Goal: Task Accomplishment & Management: Use online tool/utility

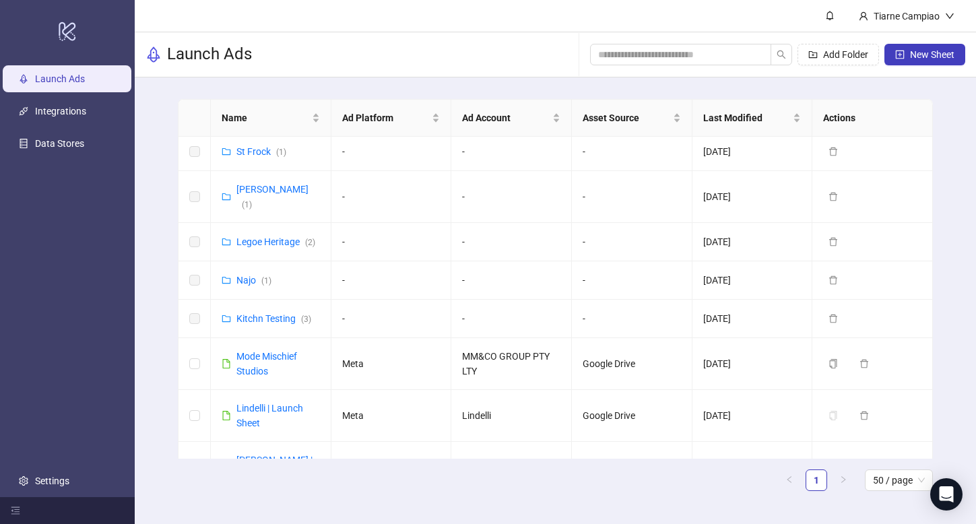
scroll to position [1141, 0]
click at [246, 314] on link "Kitchn Testing ( 3 )" at bounding box center [273, 319] width 75 height 11
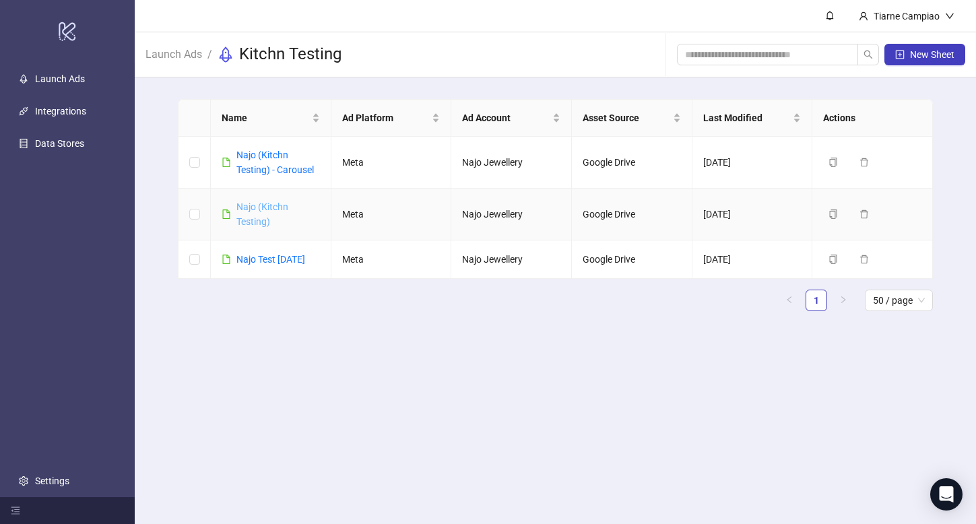
click at [253, 209] on link "Najo (Kitchn Testing)" at bounding box center [262, 214] width 52 height 26
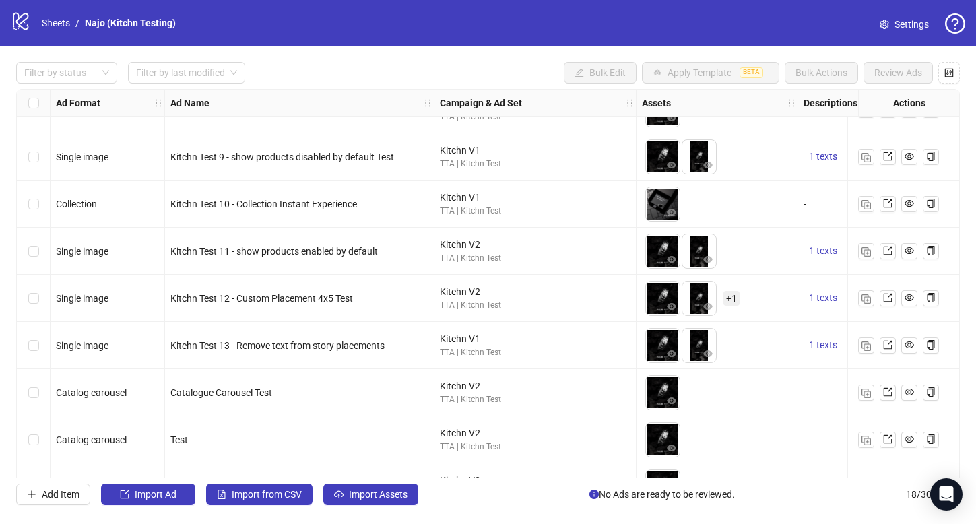
scroll to position [493, 0]
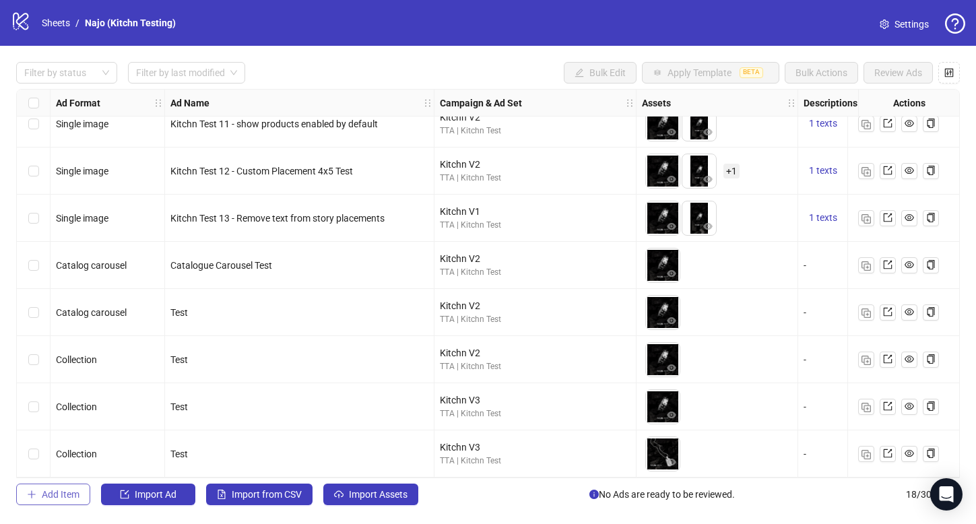
click at [65, 496] on span "Add Item" at bounding box center [61, 494] width 38 height 11
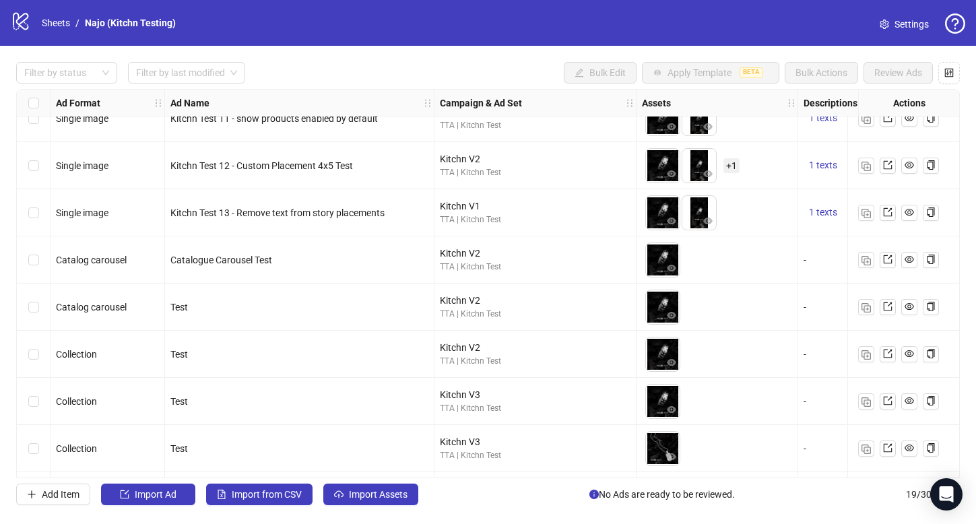
scroll to position [540, 0]
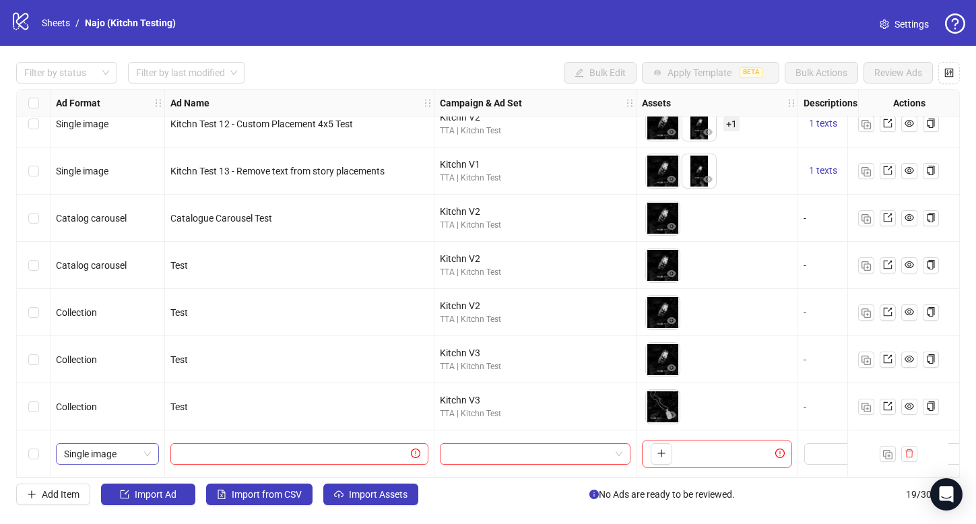
click at [110, 449] on span "Single image" at bounding box center [107, 454] width 87 height 20
click at [212, 451] on input "text" at bounding box center [294, 454] width 230 height 15
type input "******"
click at [484, 444] on input "search" at bounding box center [529, 454] width 162 height 20
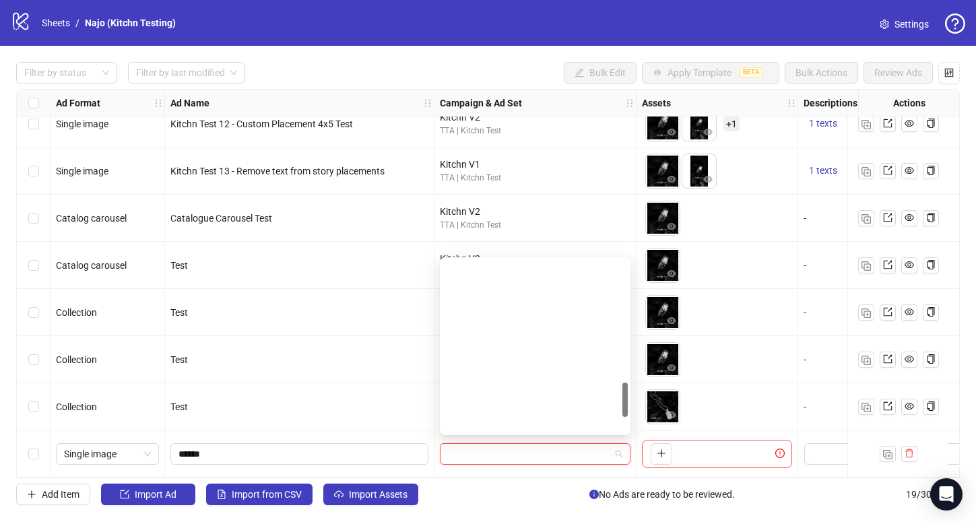
scroll to position [0, 0]
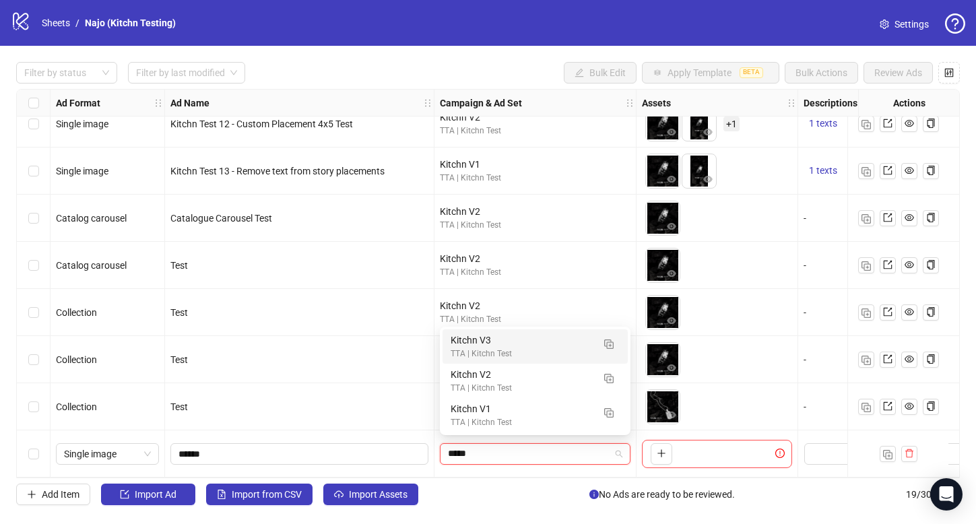
type input "*****"
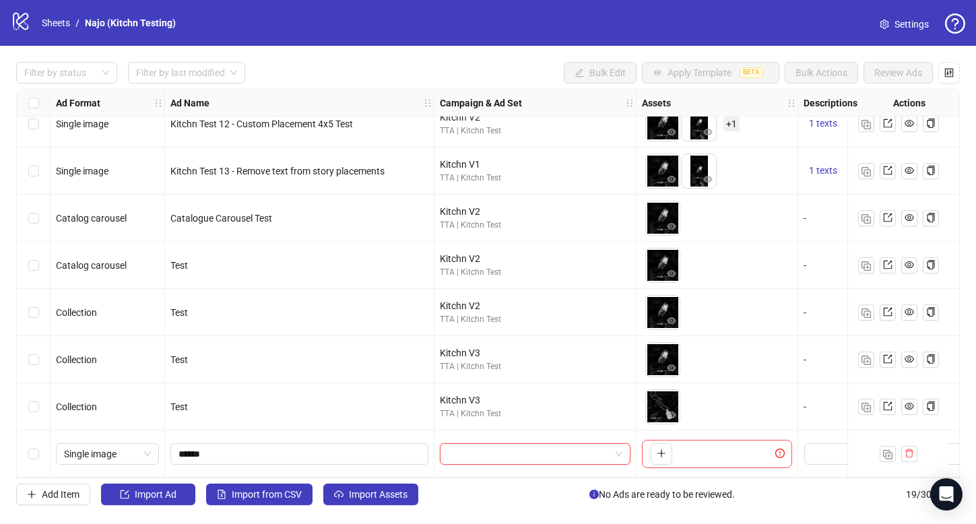
click at [493, 435] on div at bounding box center [536, 454] width 202 height 47
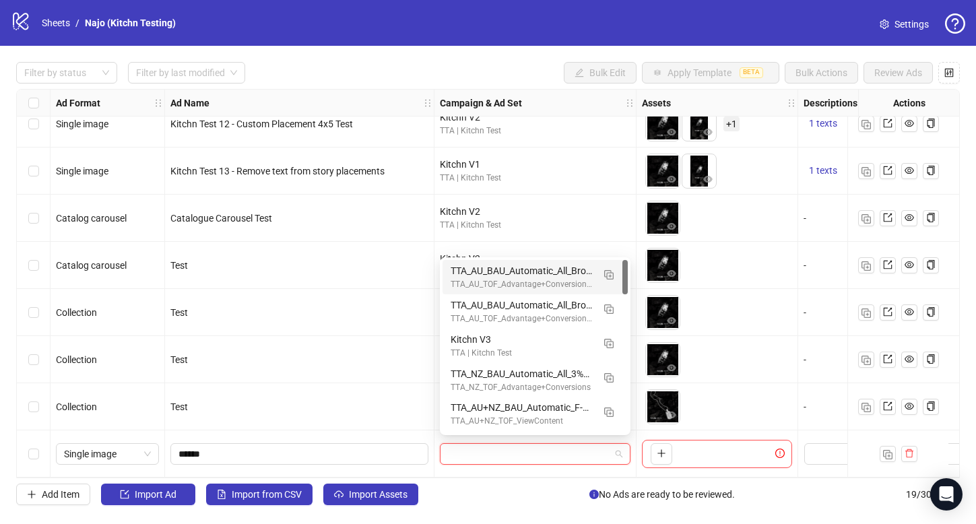
click at [493, 444] on input "search" at bounding box center [529, 454] width 162 height 20
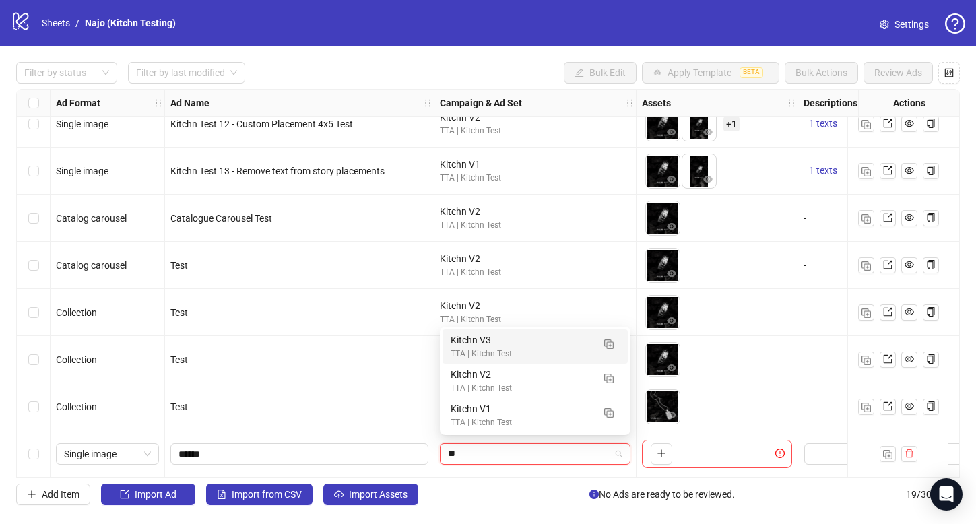
type input "***"
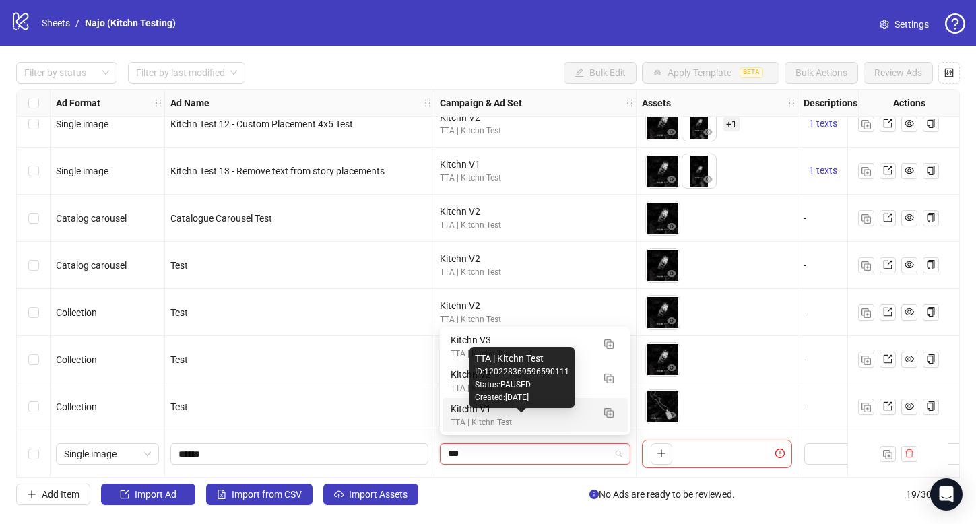
click at [476, 416] on div "TTA | Kitchn Test" at bounding box center [522, 422] width 142 height 13
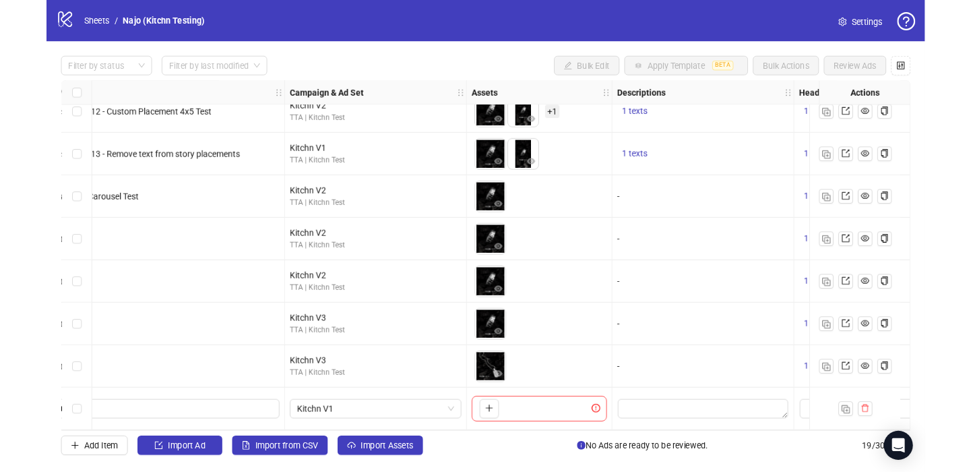
scroll to position [540, 170]
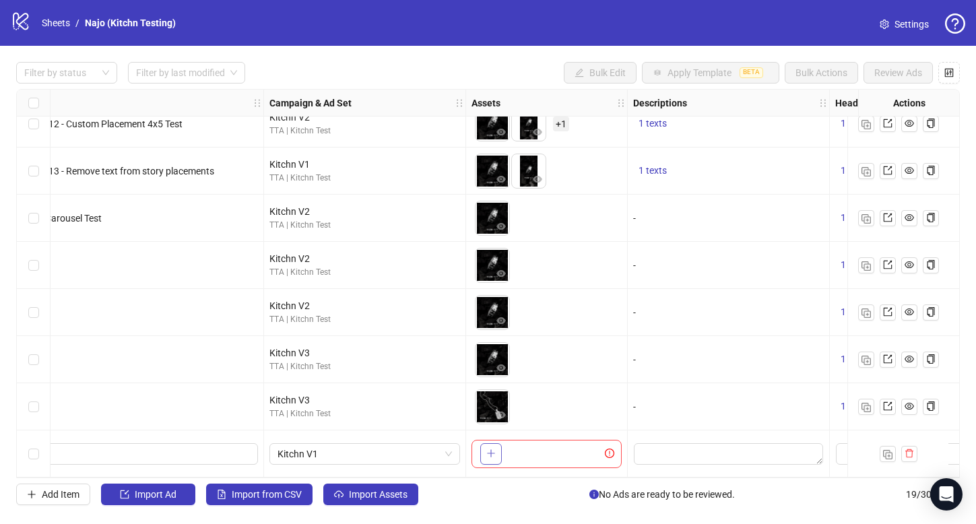
click at [492, 453] on span "button" at bounding box center [490, 453] width 9 height 11
click at [493, 449] on icon "plus" at bounding box center [490, 453] width 9 height 9
drag, startPoint x: 526, startPoint y: 445, endPoint x: 484, endPoint y: 446, distance: 42.5
click at [484, 446] on body "logo/logo-mobile Sheets / Najo (Kitchn Testing) Settings Filter by status Filte…" at bounding box center [488, 262] width 976 height 524
click at [484, 162] on img at bounding box center [493, 171] width 34 height 34
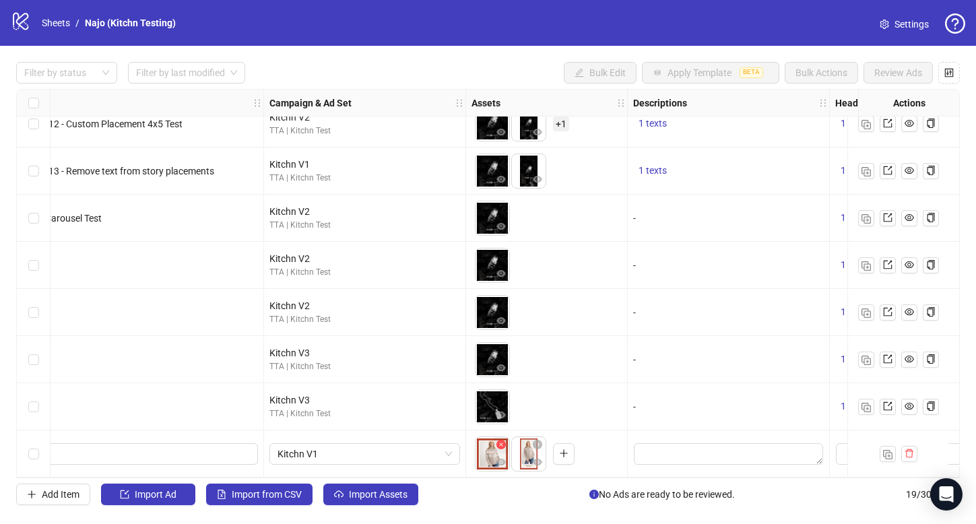
click at [501, 442] on icon "close-circle" at bounding box center [501, 444] width 9 height 9
click at [499, 440] on icon "close-circle" at bounding box center [501, 444] width 9 height 9
click at [485, 449] on button "button" at bounding box center [491, 454] width 22 height 22
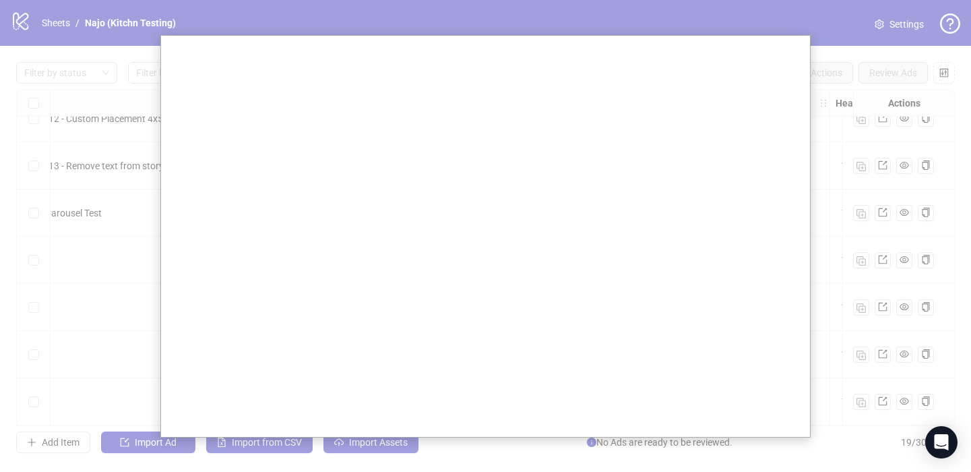
scroll to position [593, 170]
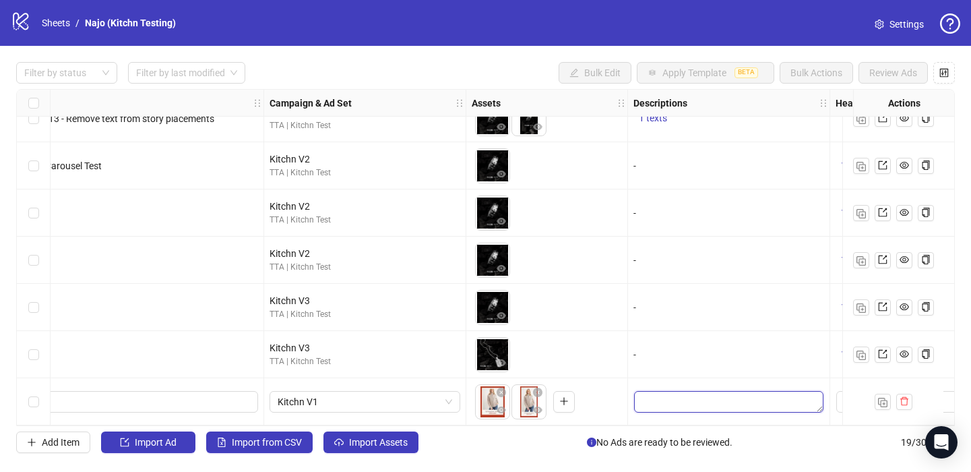
click at [659, 394] on textarea "Edit values" at bounding box center [728, 402] width 189 height 22
click at [536, 55] on div "Filter by status Filter by last modified Bulk Edit Apply Template BETA Bulk Act…" at bounding box center [485, 257] width 971 height 423
click at [696, 391] on textarea "Edit values" at bounding box center [728, 402] width 189 height 22
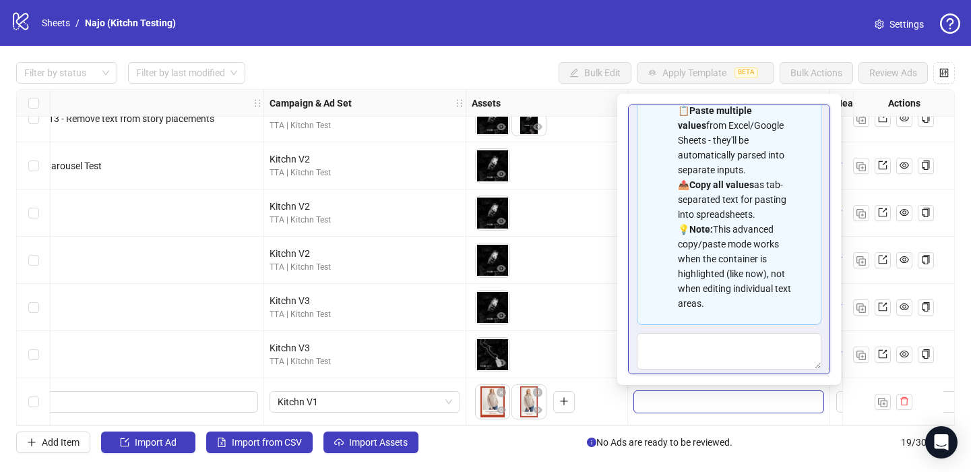
scroll to position [92, 0]
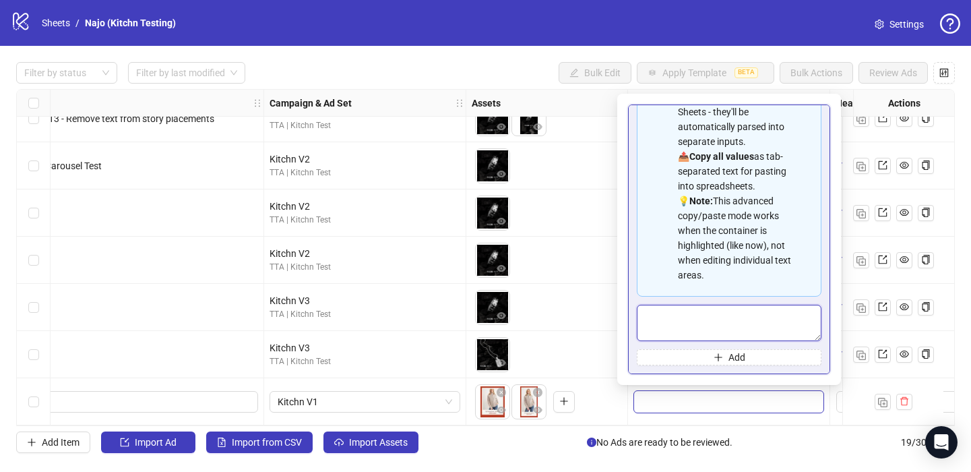
click at [674, 318] on textarea "Multi-text input container - paste or copy values" at bounding box center [729, 323] width 185 height 36
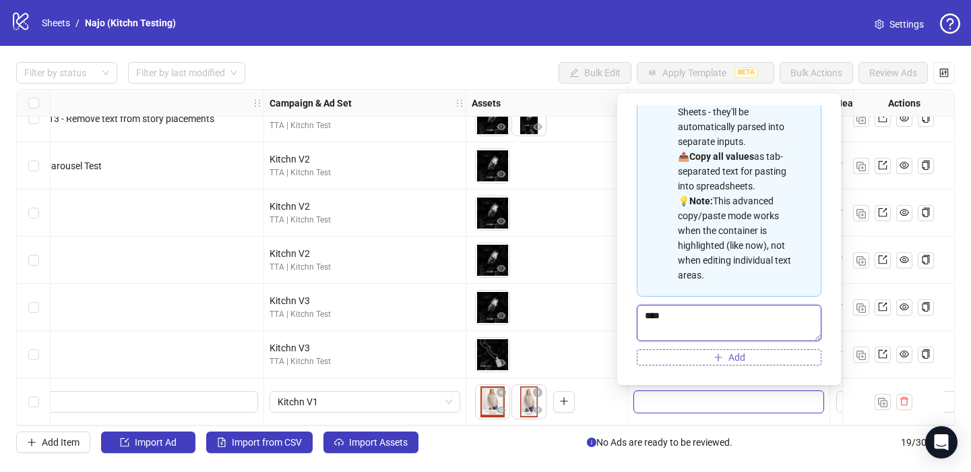
type textarea "****"
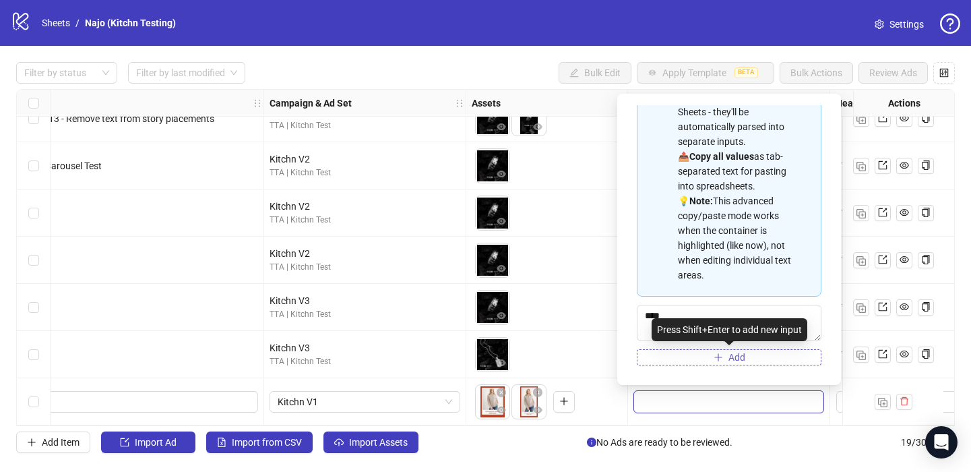
click at [730, 362] on span "Add" at bounding box center [736, 357] width 17 height 11
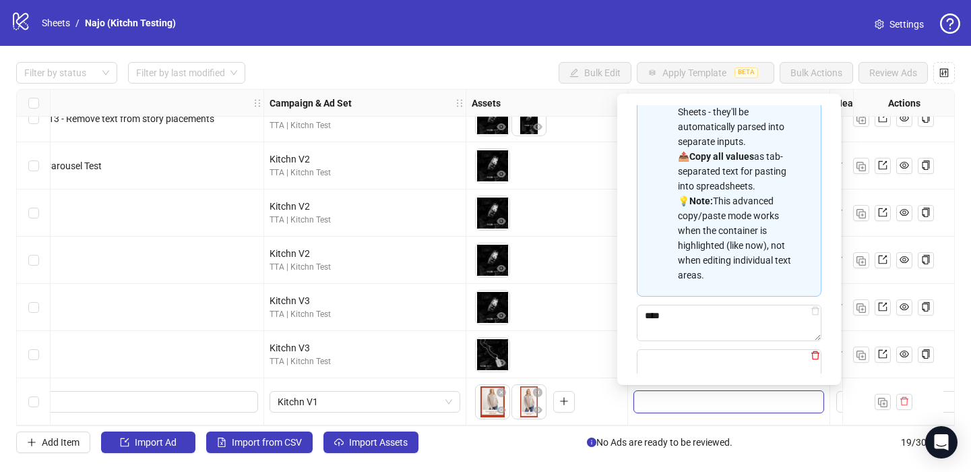
click at [817, 356] on icon "delete" at bounding box center [815, 355] width 8 height 9
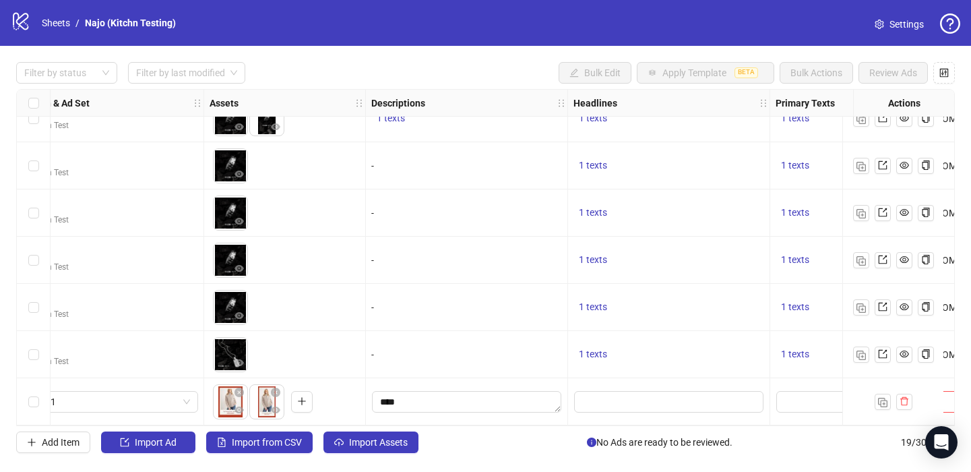
scroll to position [593, 451]
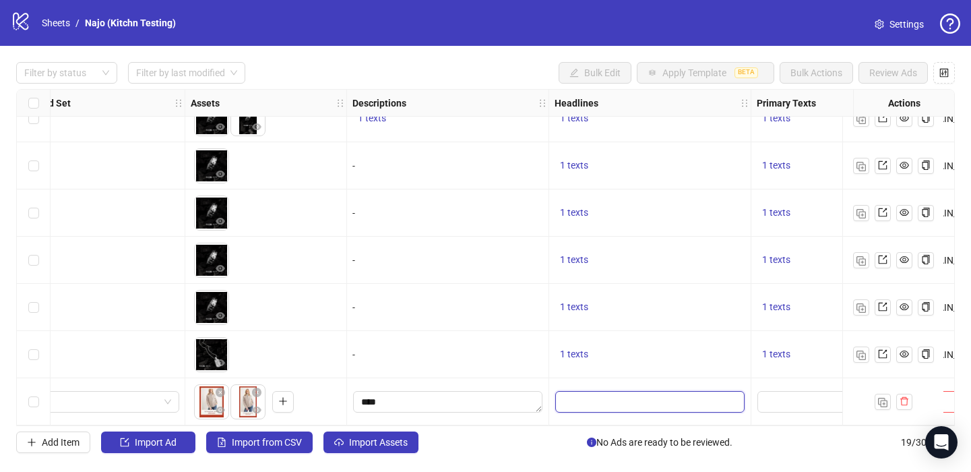
click at [614, 395] on input "Edit values" at bounding box center [649, 402] width 189 height 22
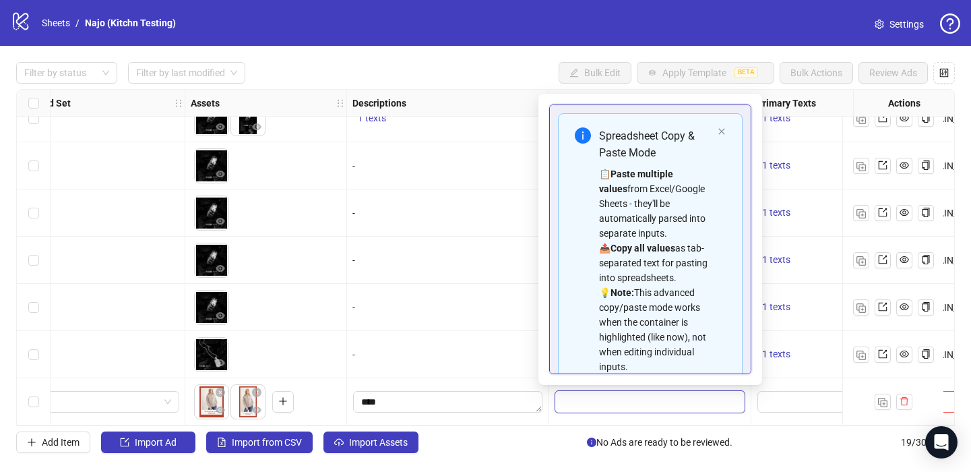
scroll to position [77, 0]
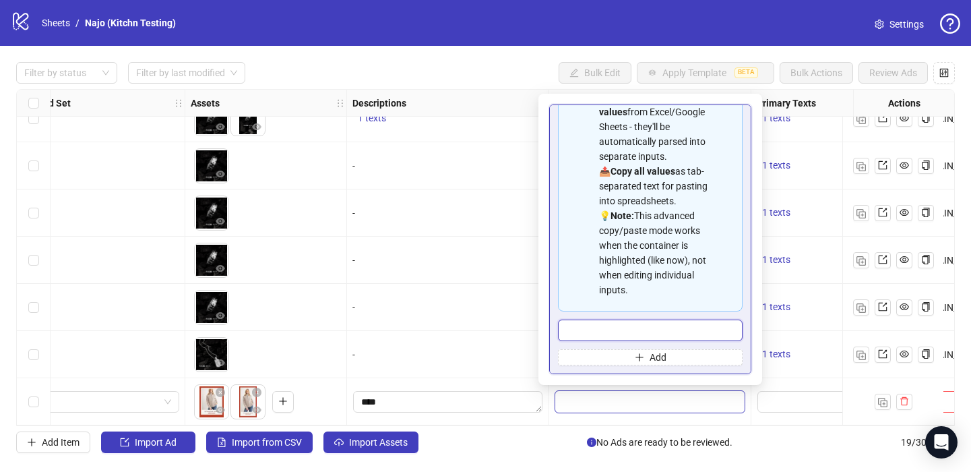
click at [590, 325] on input "Multi-input container - paste or copy values" at bounding box center [650, 330] width 185 height 22
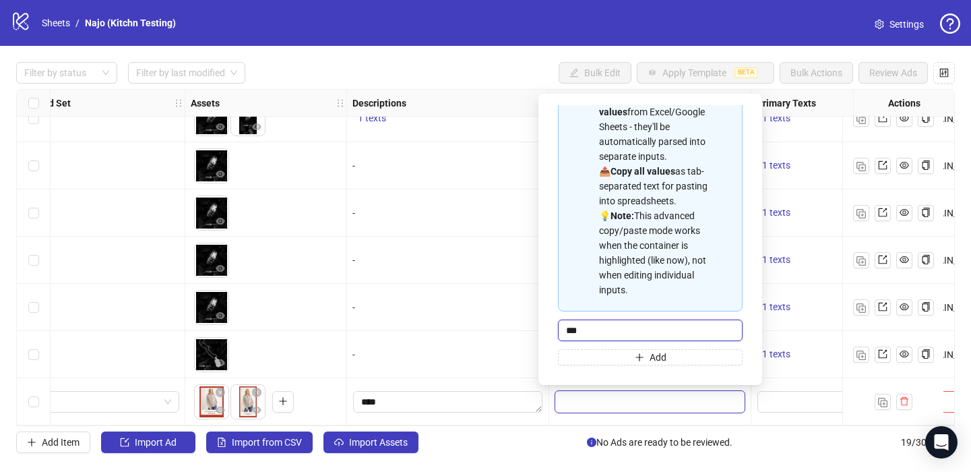
type input "****"
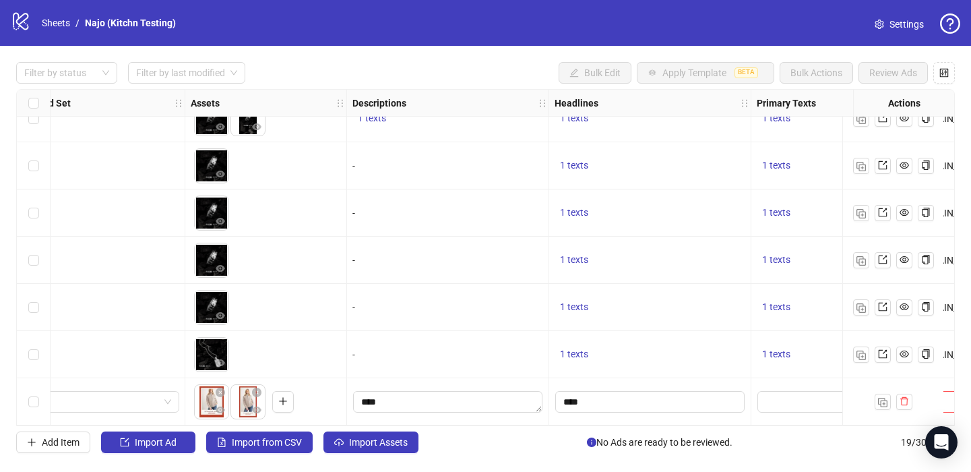
scroll to position [593, 685]
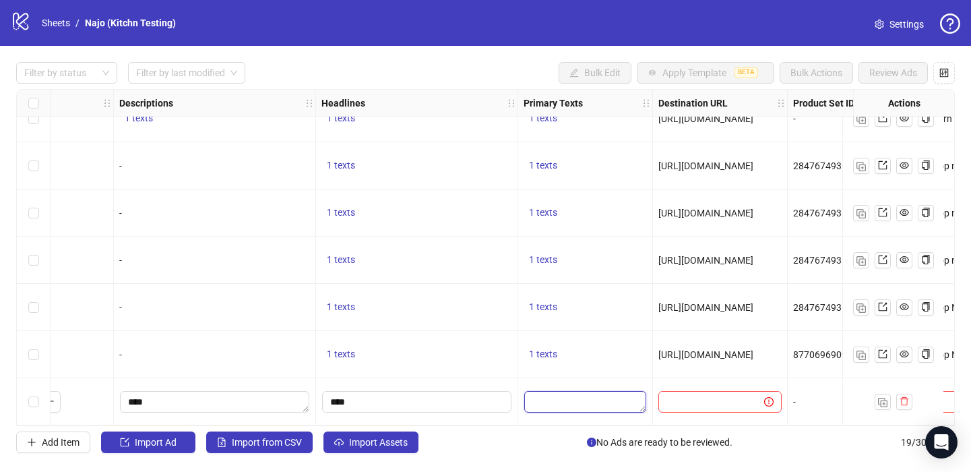
click at [598, 396] on textarea "Edit values" at bounding box center [585, 402] width 122 height 22
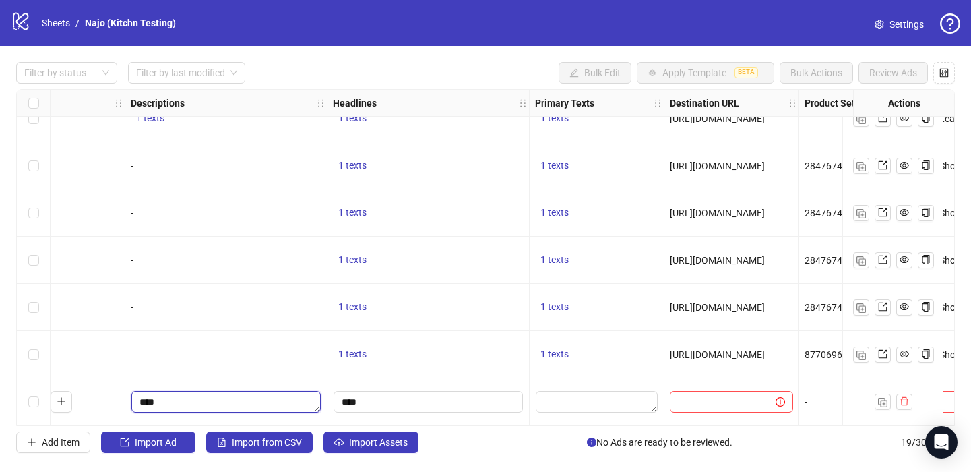
click at [154, 395] on textarea "****" at bounding box center [225, 402] width 189 height 22
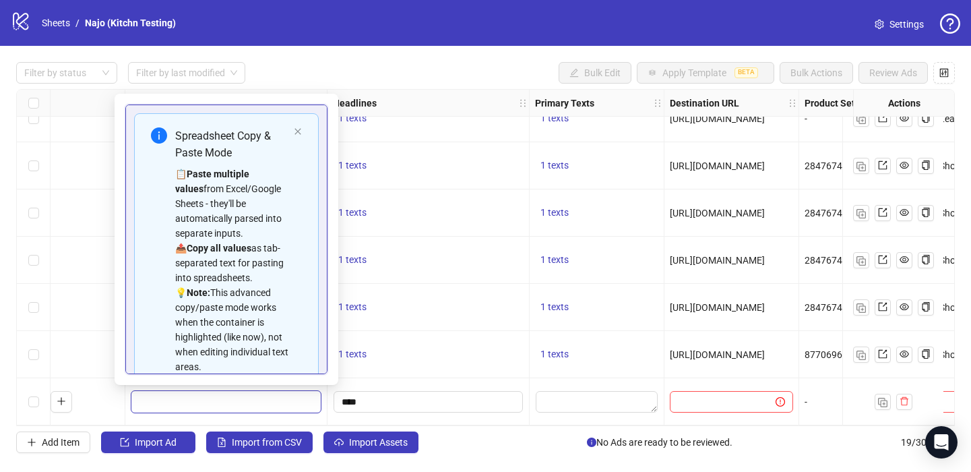
click at [154, 395] on textarea "****" at bounding box center [225, 402] width 189 height 22
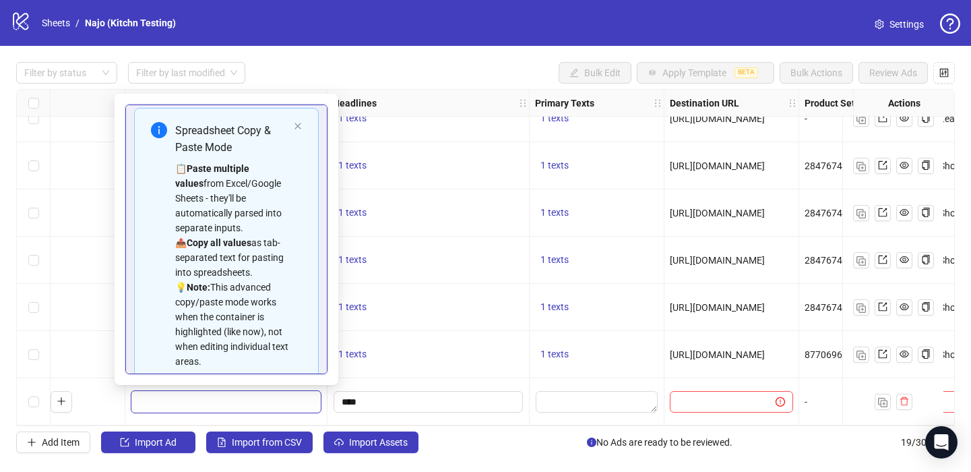
scroll to position [0, 0]
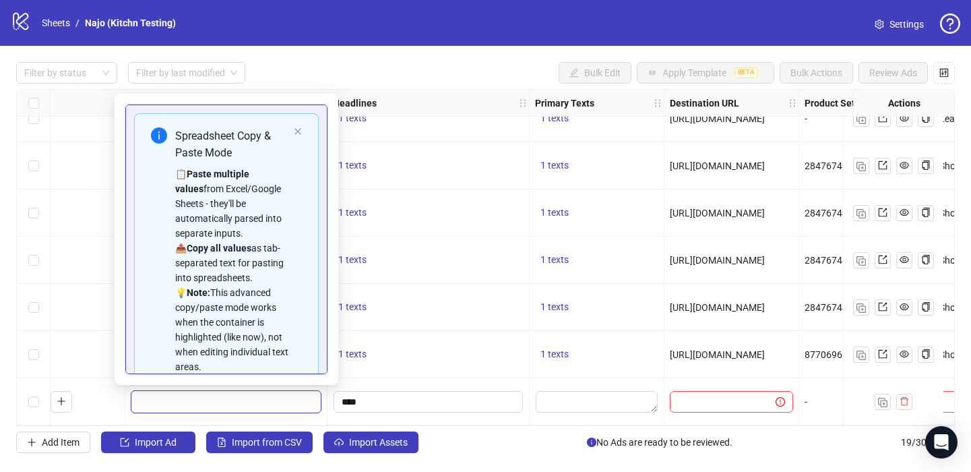
click at [57, 286] on div "To pick up a draggable item, press the space bar. While dragging, use the arrow…" at bounding box center [44, 307] width 150 height 42
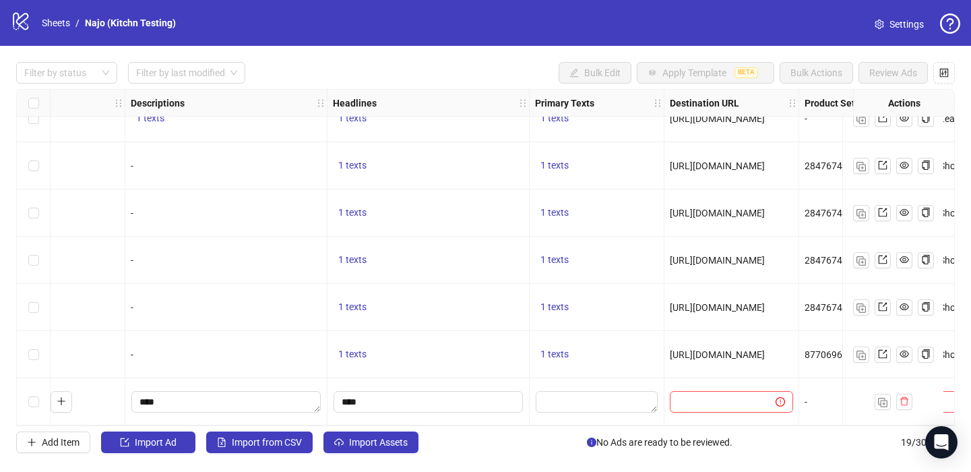
click at [162, 383] on div "****" at bounding box center [226, 401] width 202 height 47
click at [147, 402] on textarea "****" at bounding box center [225, 402] width 189 height 22
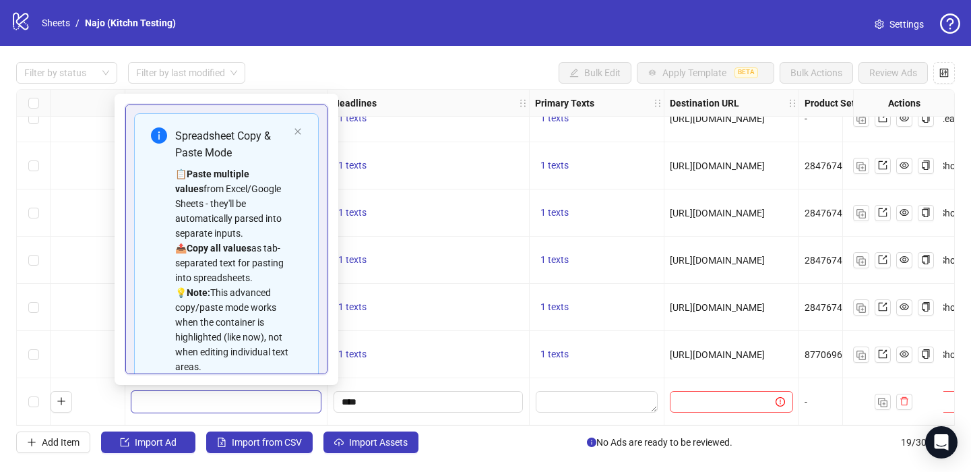
click at [147, 402] on textarea "****" at bounding box center [225, 402] width 189 height 22
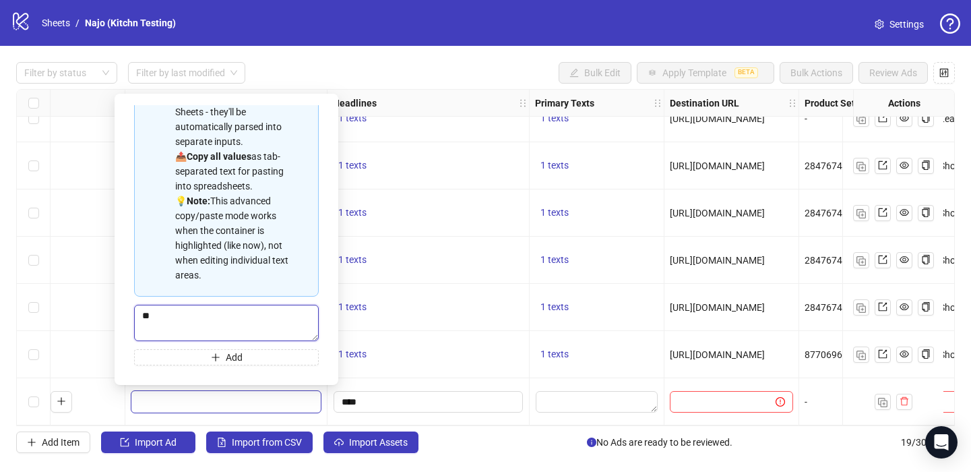
type textarea "*"
click at [84, 278] on div "To pick up a draggable item, press the space bar. While dragging, use the arrow…" at bounding box center [45, 259] width 162 height 47
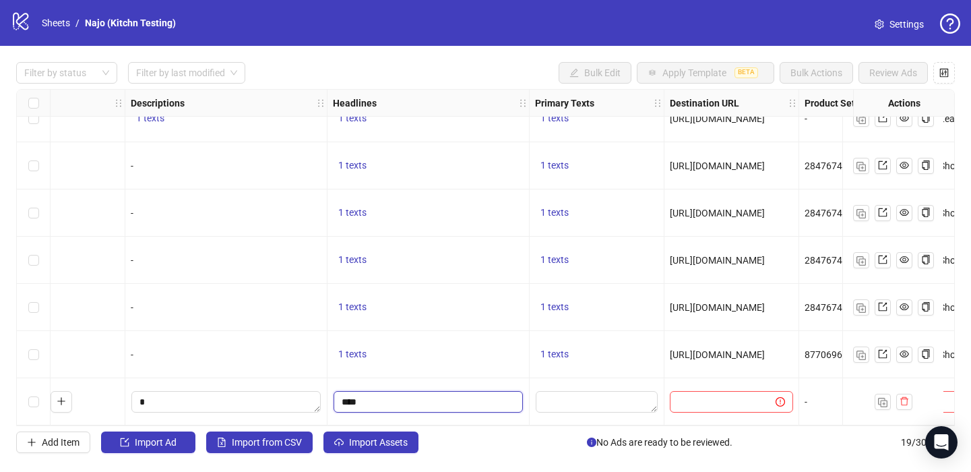
click at [395, 404] on input "****" at bounding box center [428, 402] width 189 height 22
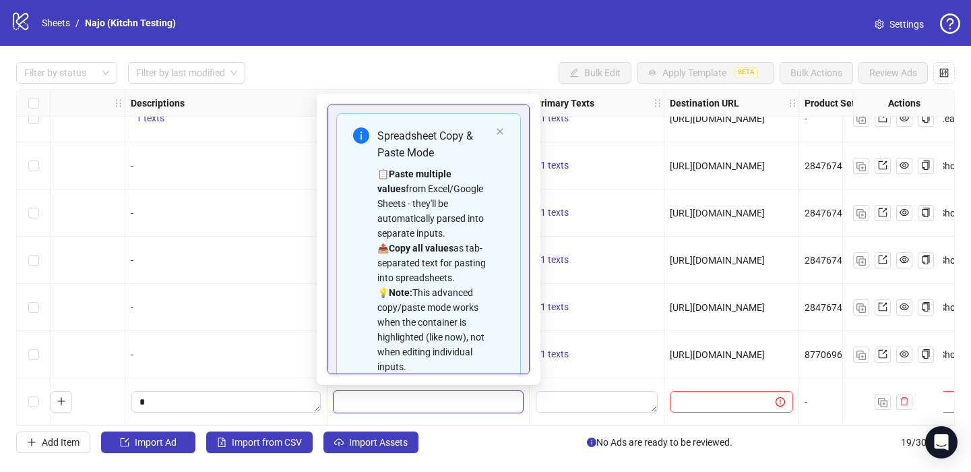
scroll to position [77, 0]
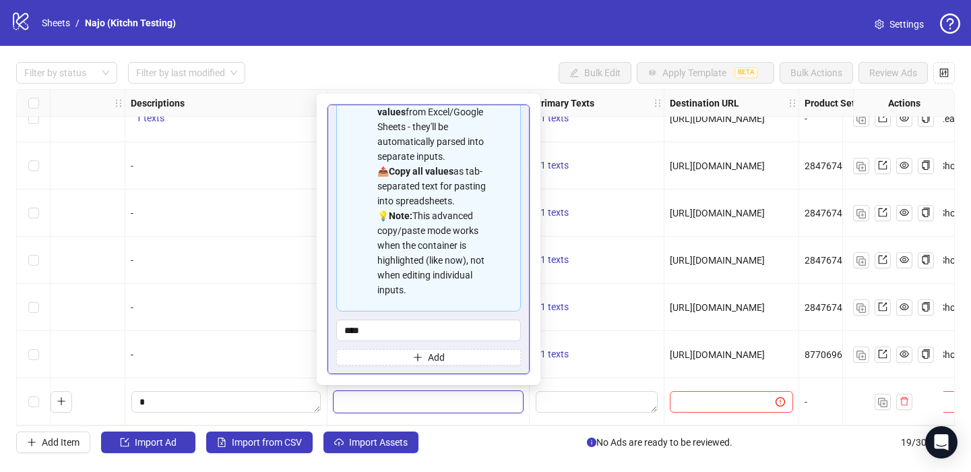
click at [561, 410] on div at bounding box center [597, 401] width 135 height 47
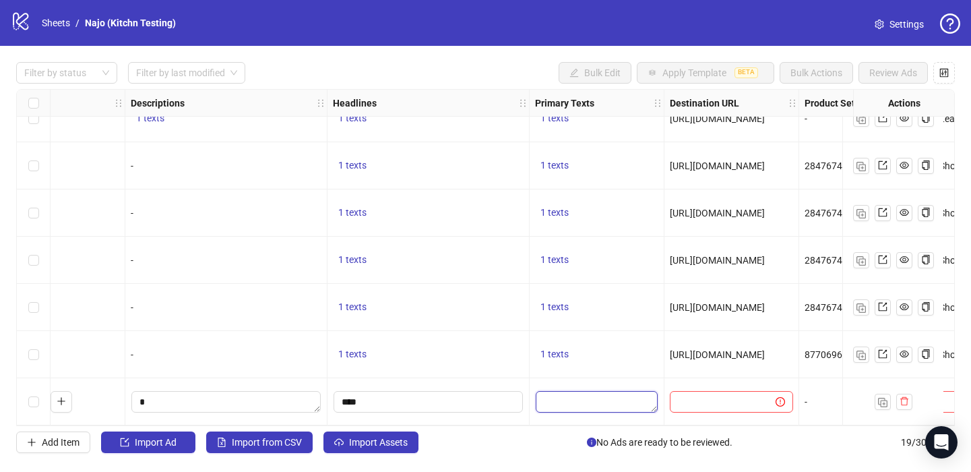
click at [572, 401] on textarea "Edit values" at bounding box center [597, 402] width 122 height 22
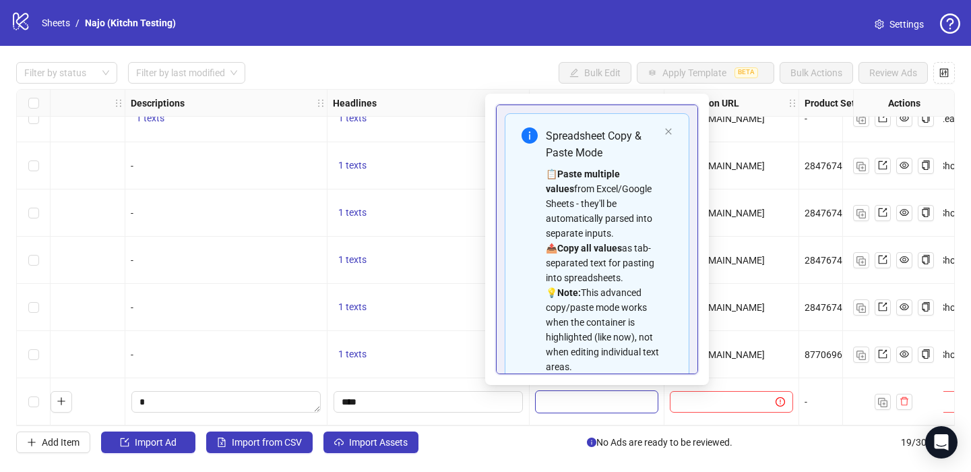
scroll to position [92, 0]
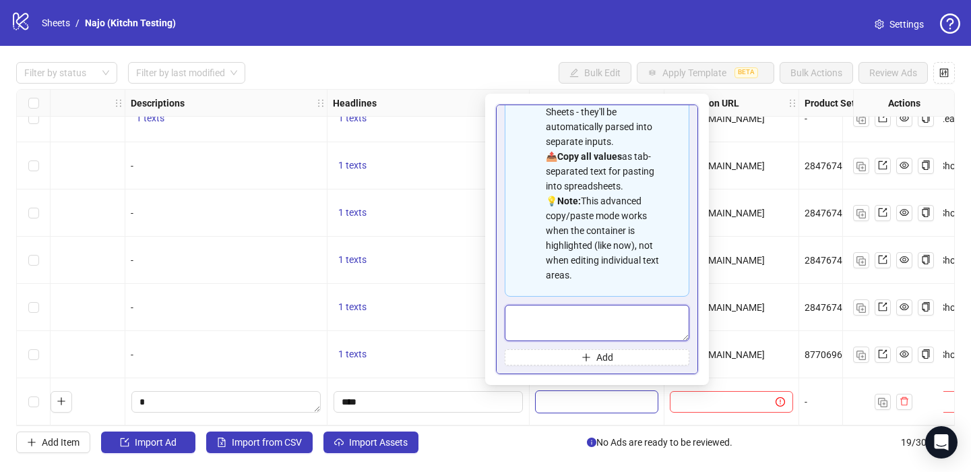
click at [546, 323] on textarea "Multi-text input container - paste or copy values" at bounding box center [597, 323] width 185 height 36
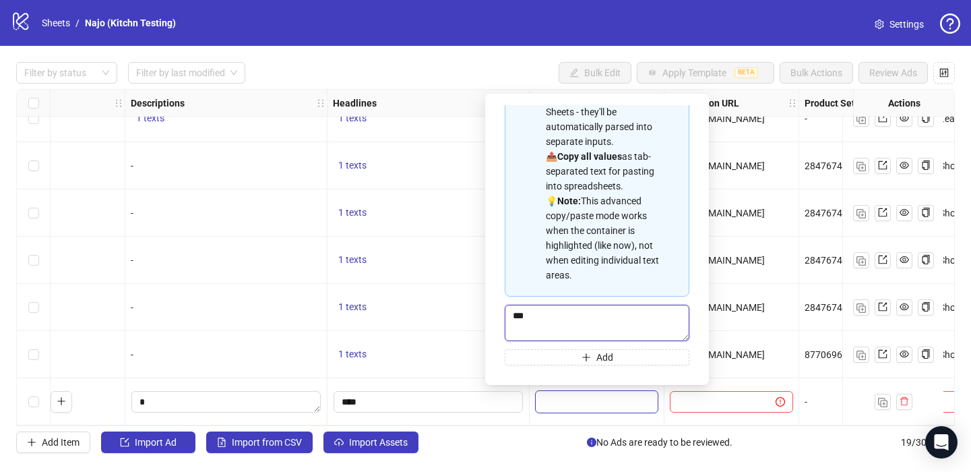
type textarea "****"
click at [470, 290] on div "1 texts" at bounding box center [428, 307] width 202 height 47
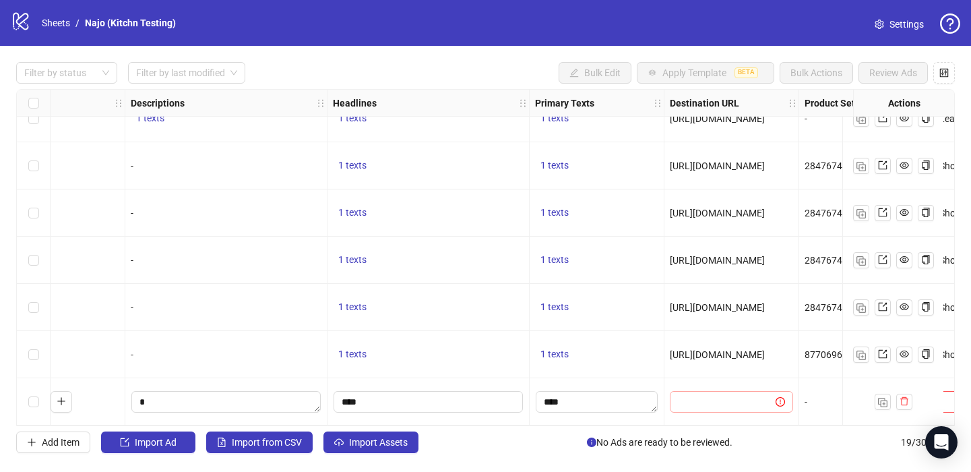
scroll to position [593, 697]
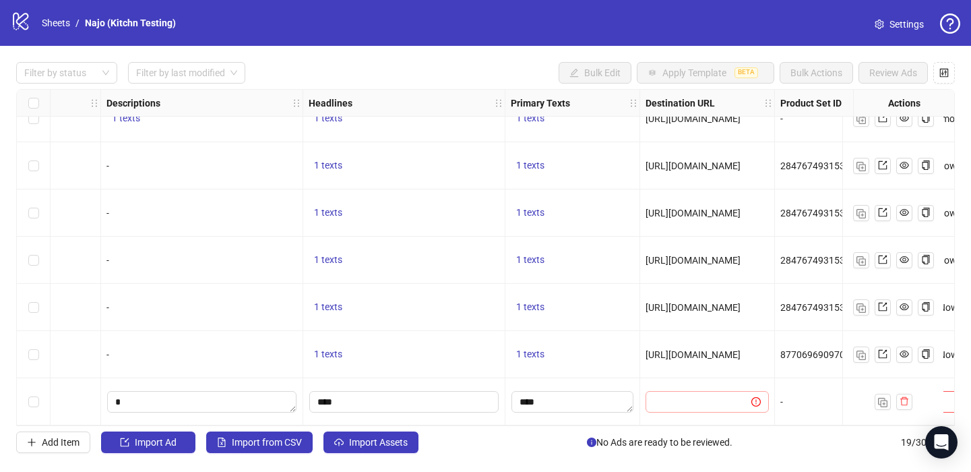
click at [736, 398] on div "Ad Format Ad Name Campaign & Ad Set Assets Descriptions Headlines Primary Texts…" at bounding box center [485, 257] width 939 height 337
click at [683, 350] on span "[URL][DOMAIN_NAME]" at bounding box center [692, 354] width 95 height 11
copy span "[URL][DOMAIN_NAME]"
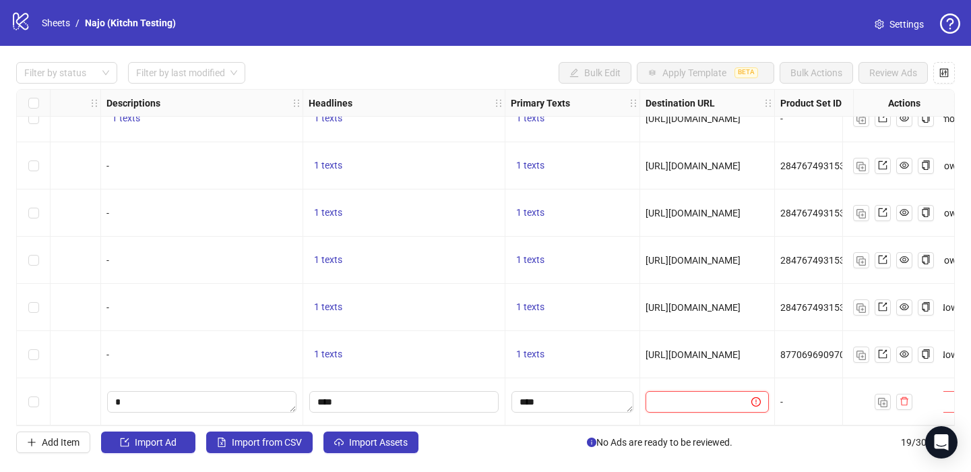
click at [689, 400] on input "text" at bounding box center [693, 401] width 79 height 15
paste input "**********"
type input "**********"
click at [711, 331] on div "[URL][DOMAIN_NAME]" at bounding box center [707, 354] width 135 height 47
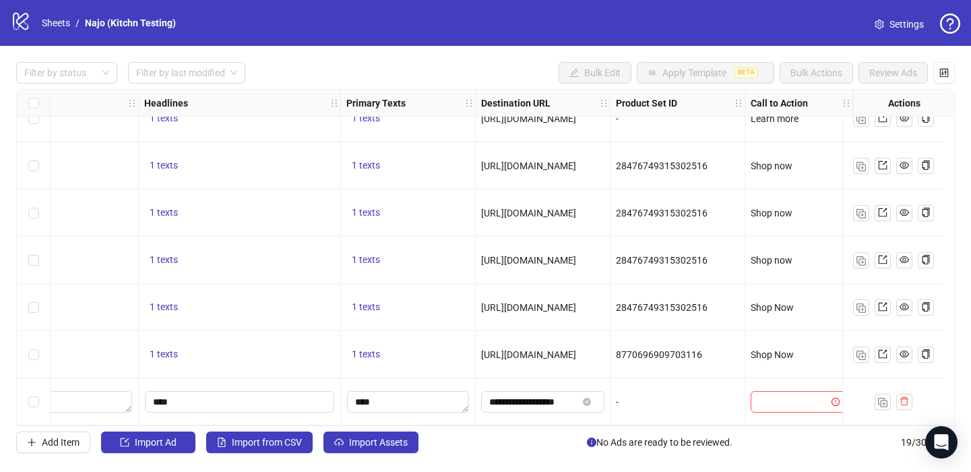
click at [652, 387] on div "-" at bounding box center [677, 401] width 135 height 47
click at [763, 391] on input "search" at bounding box center [793, 401] width 68 height 20
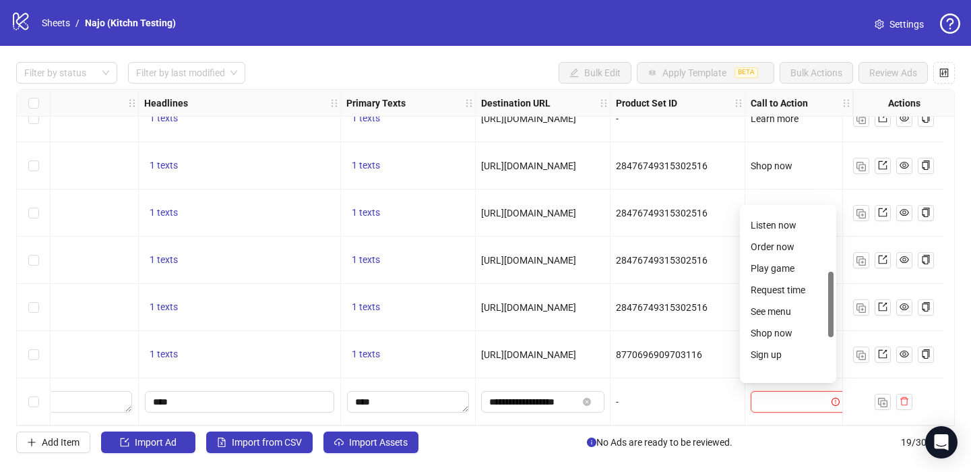
scroll to position [250, 0]
click at [765, 290] on div "Shop now" at bounding box center [788, 291] width 75 height 15
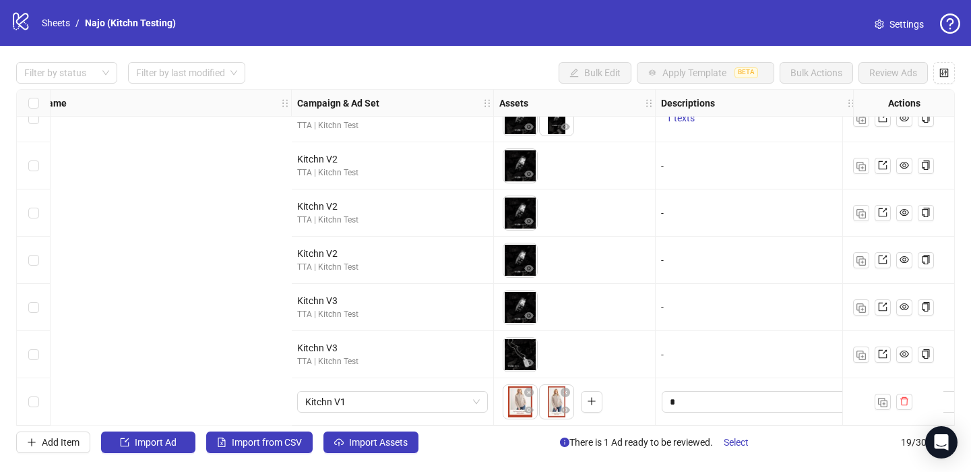
scroll to position [593, 0]
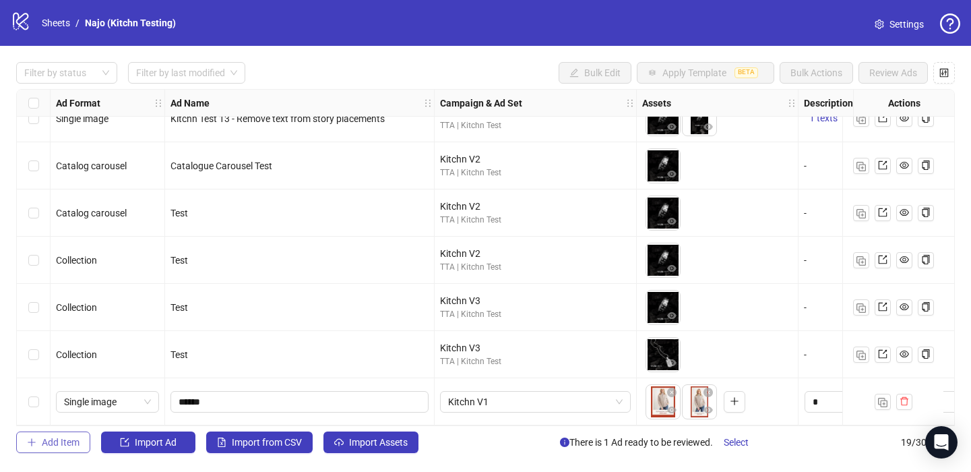
click at [36, 441] on icon "plus" at bounding box center [31, 441] width 9 height 9
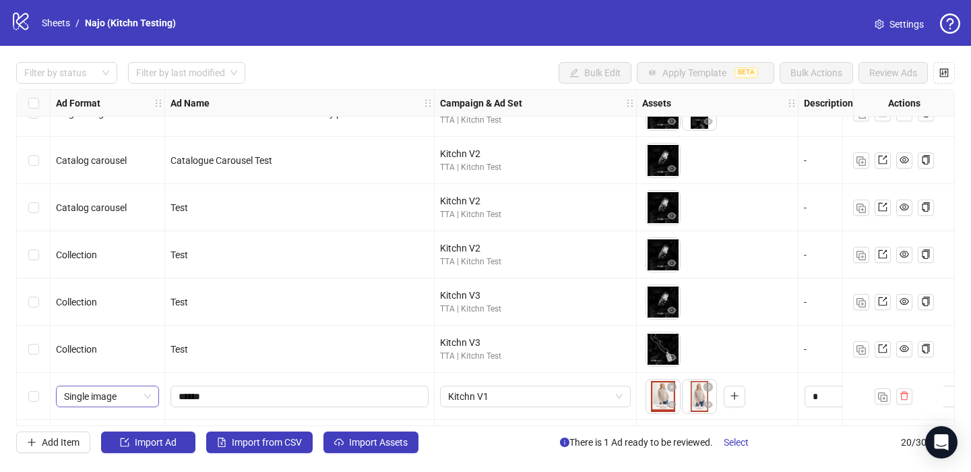
scroll to position [640, 0]
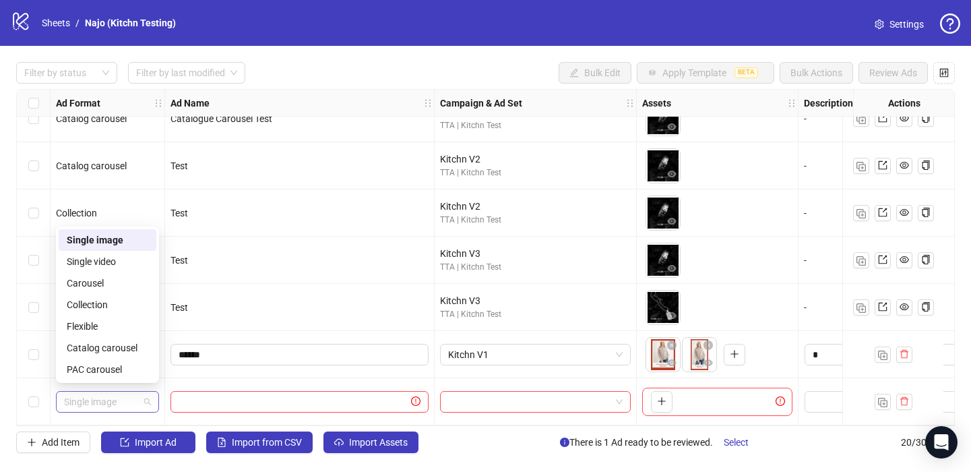
click at [129, 402] on span "Single image" at bounding box center [107, 401] width 87 height 20
click at [104, 309] on div "Collection" at bounding box center [108, 304] width 82 height 15
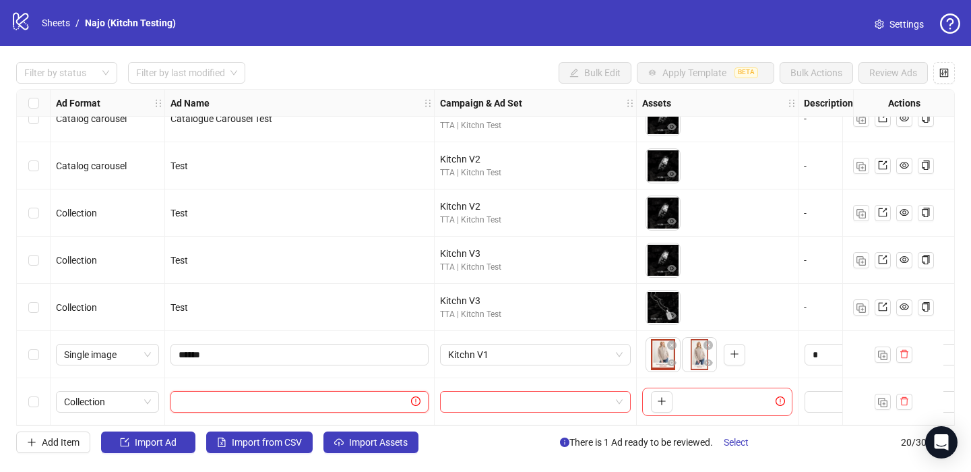
click at [188, 398] on input "text" at bounding box center [294, 401] width 230 height 15
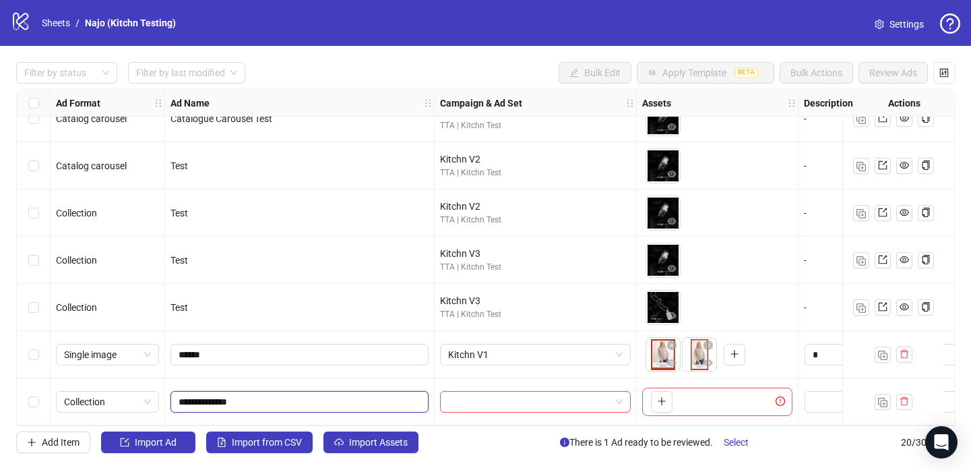
type input "**********"
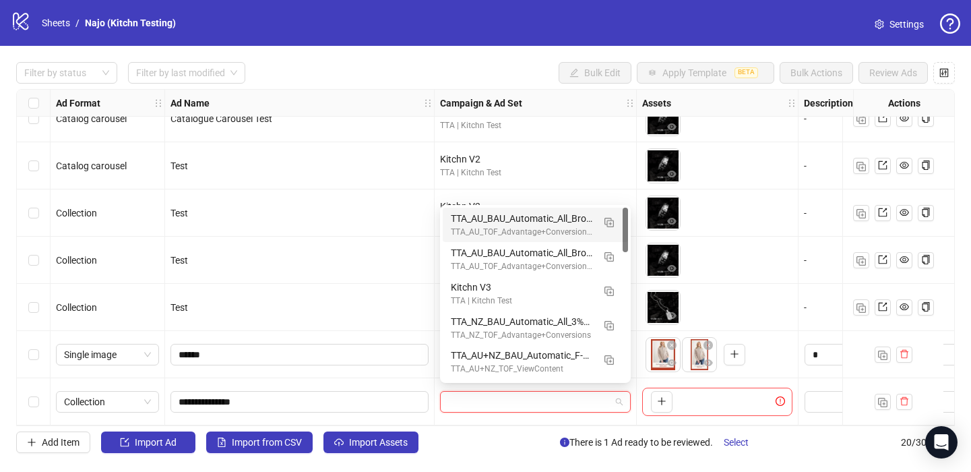
click at [473, 397] on input "search" at bounding box center [529, 401] width 162 height 20
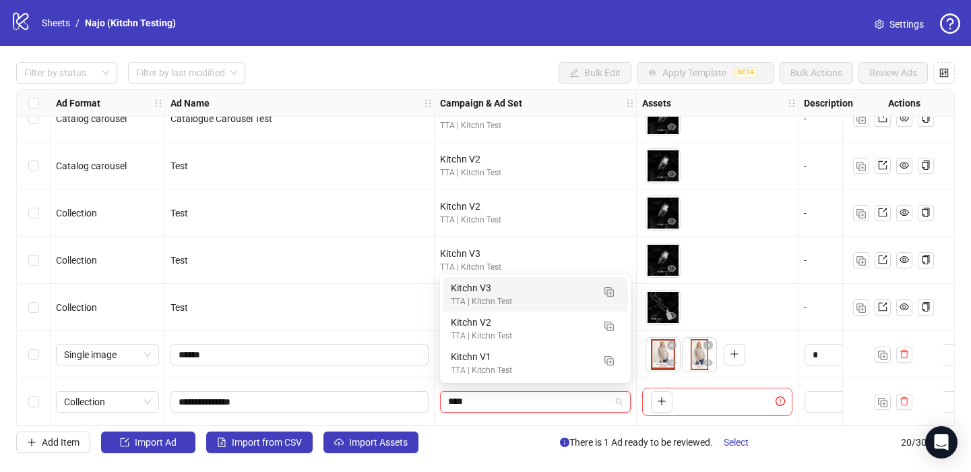
type input "*****"
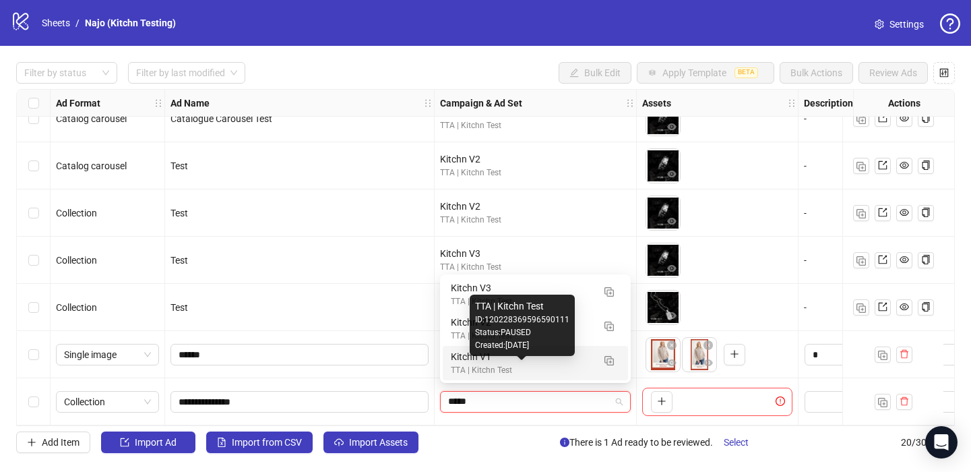
click at [501, 372] on div "TTA | Kitchn Test" at bounding box center [522, 370] width 142 height 13
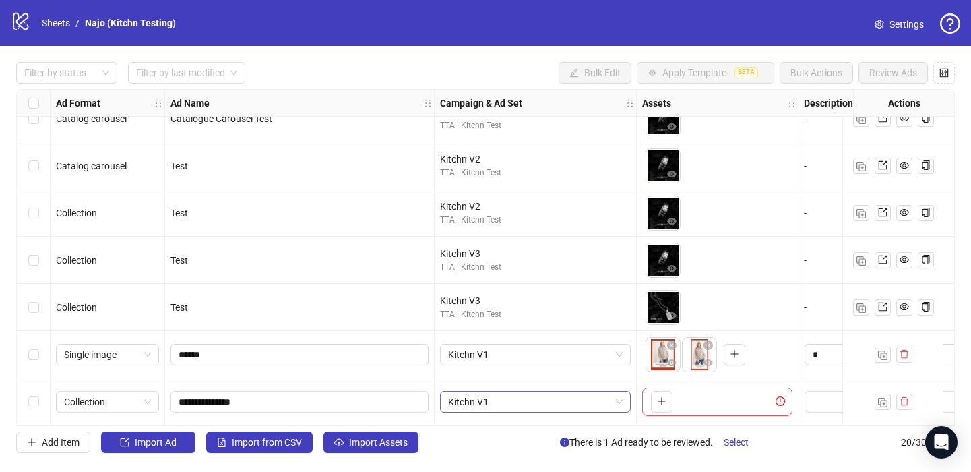
scroll to position [640, 5]
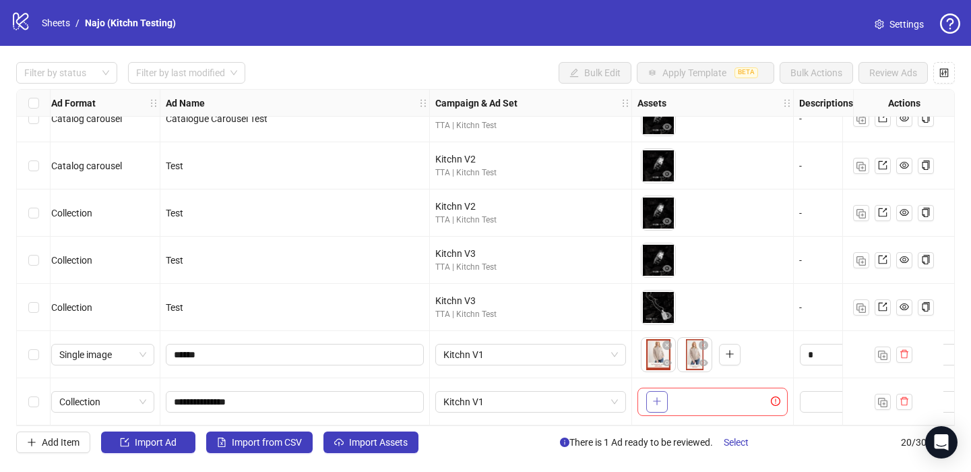
click at [653, 396] on icon "plus" at bounding box center [656, 400] width 9 height 9
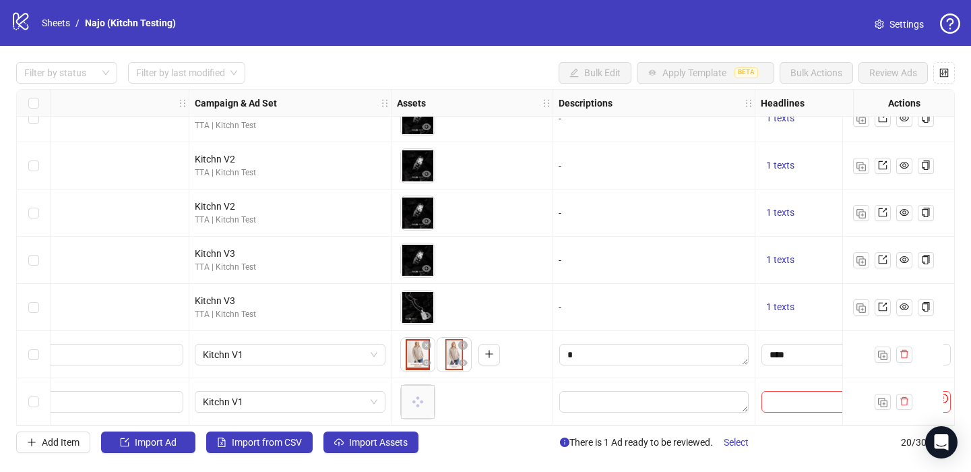
scroll to position [640, 315]
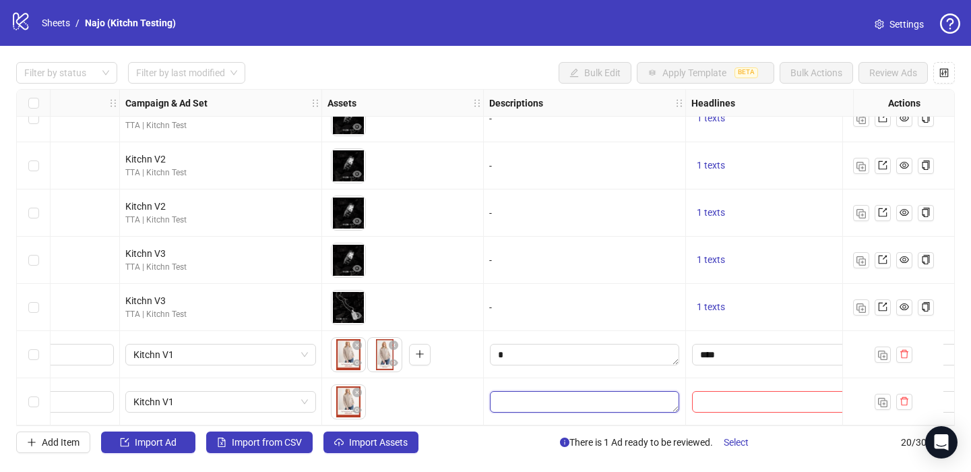
click at [518, 395] on textarea "Edit values" at bounding box center [584, 402] width 189 height 22
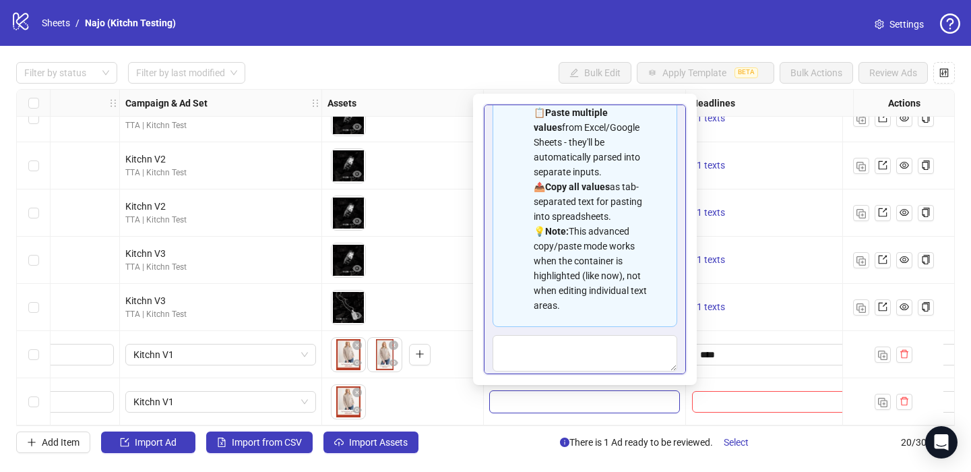
scroll to position [63, 0]
click at [423, 284] on div "To pick up a draggable item, press the space bar. While dragging, use the arrow…" at bounding box center [403, 307] width 162 height 47
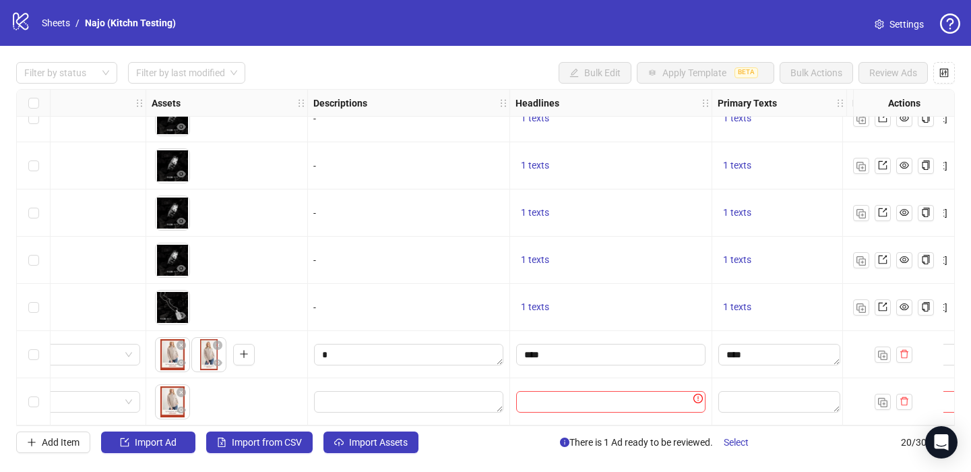
scroll to position [640, 528]
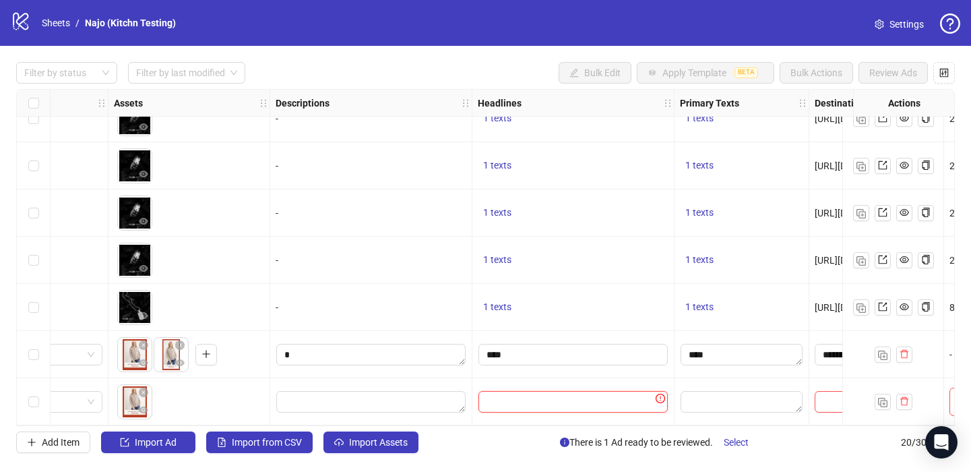
click at [542, 391] on input "Edit values" at bounding box center [572, 402] width 189 height 22
click at [538, 401] on input "Edit values" at bounding box center [572, 402] width 189 height 22
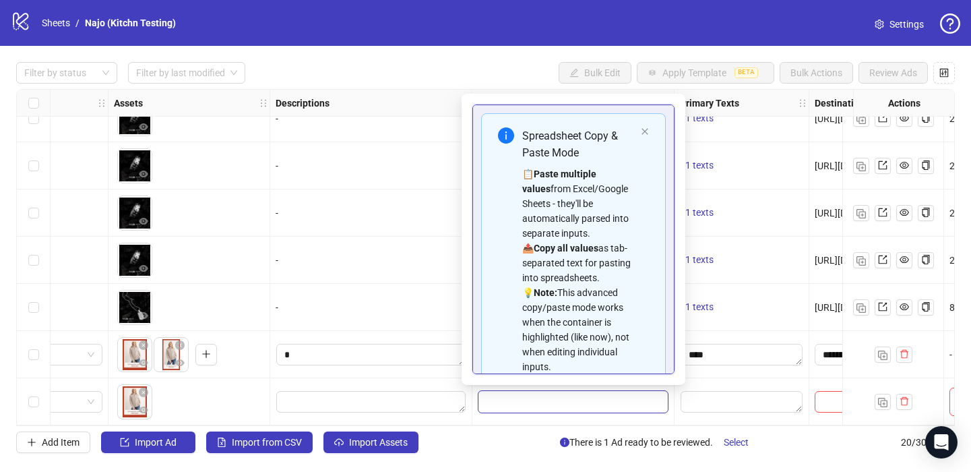
click at [538, 401] on input "Edit values" at bounding box center [572, 402] width 189 height 22
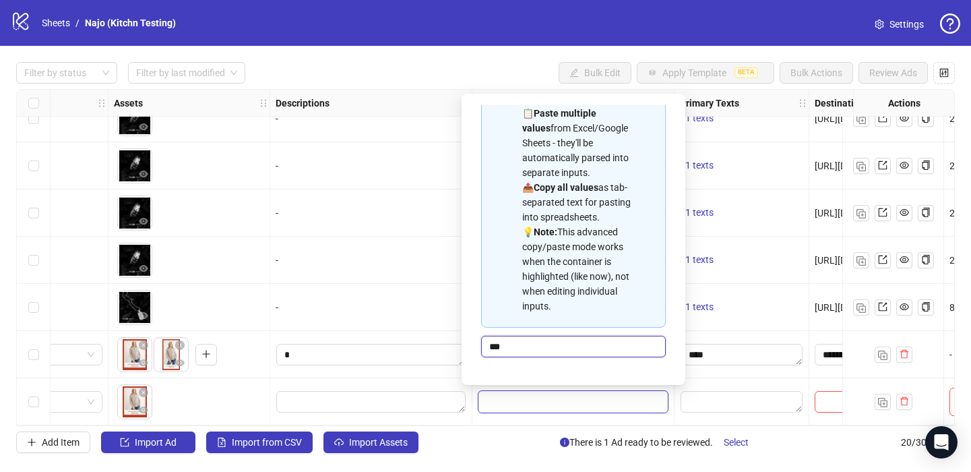
type input "****"
click at [730, 391] on textarea "Edit values" at bounding box center [741, 402] width 122 height 22
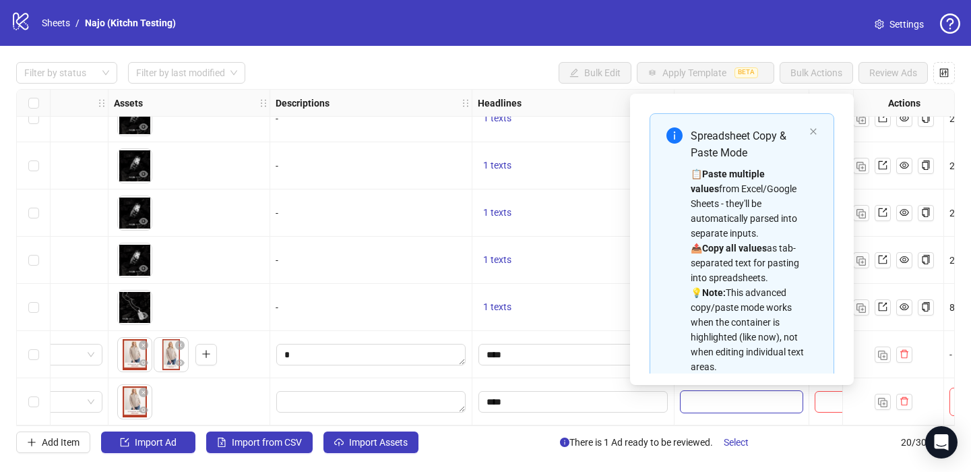
scroll to position [75, 0]
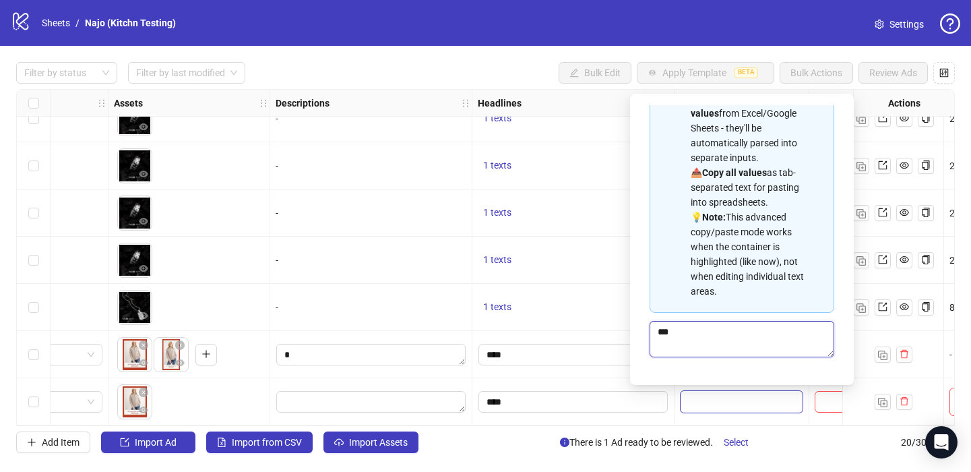
type textarea "****"
click at [570, 302] on div "1 texts" at bounding box center [573, 307] width 191 height 16
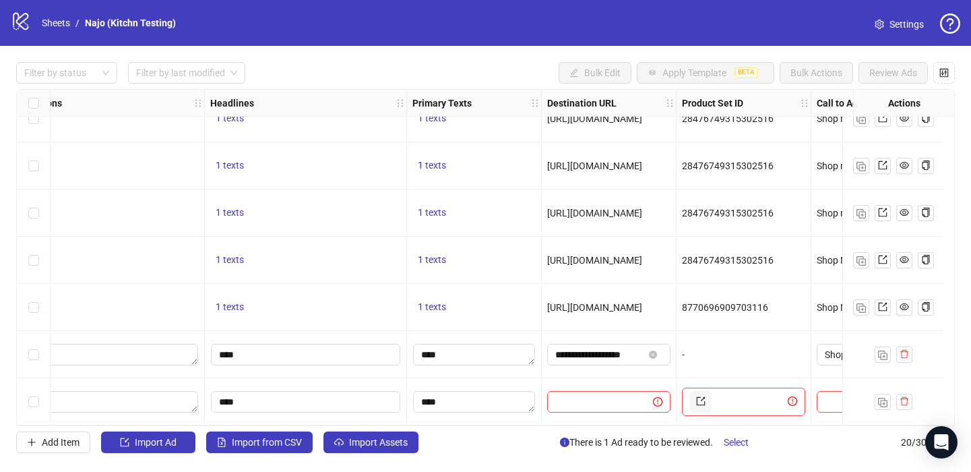
scroll to position [640, 803]
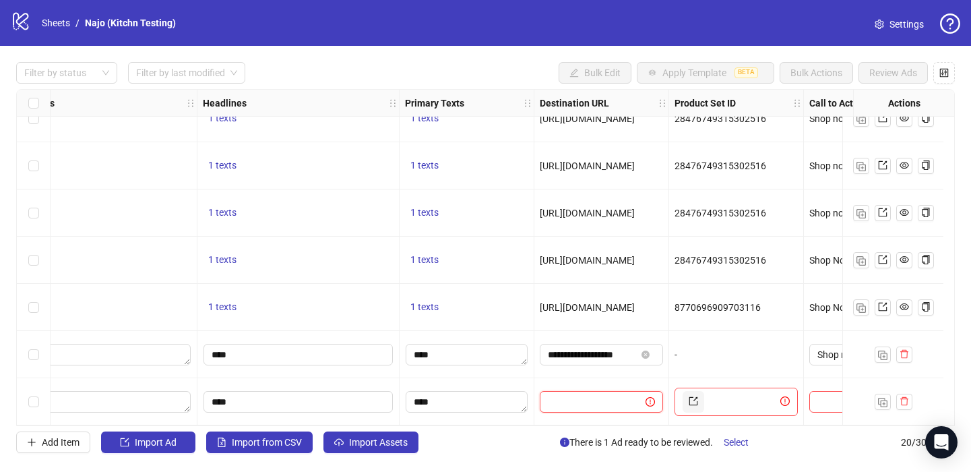
click at [559, 402] on input "text" at bounding box center [587, 401] width 79 height 15
click at [559, 354] on input "**********" at bounding box center [592, 354] width 88 height 15
click at [557, 394] on input "text" at bounding box center [587, 401] width 79 height 15
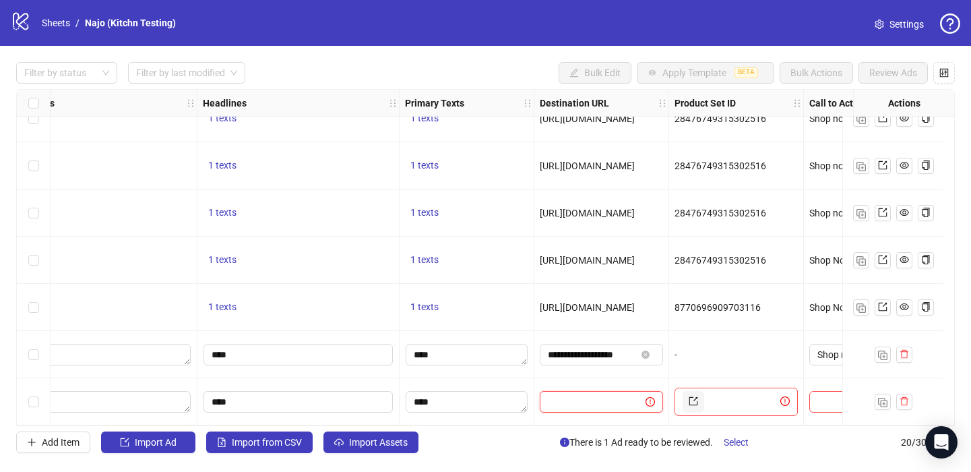
paste input "**********"
type input "**********"
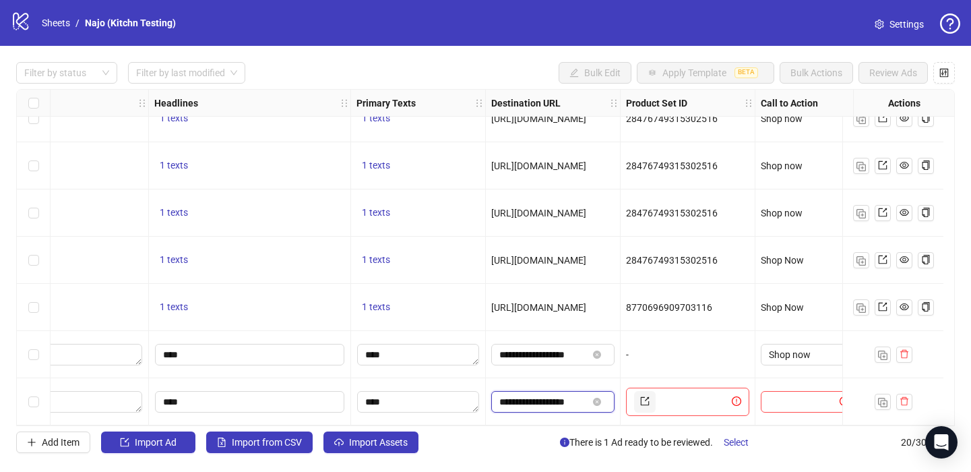
scroll to position [640, 873]
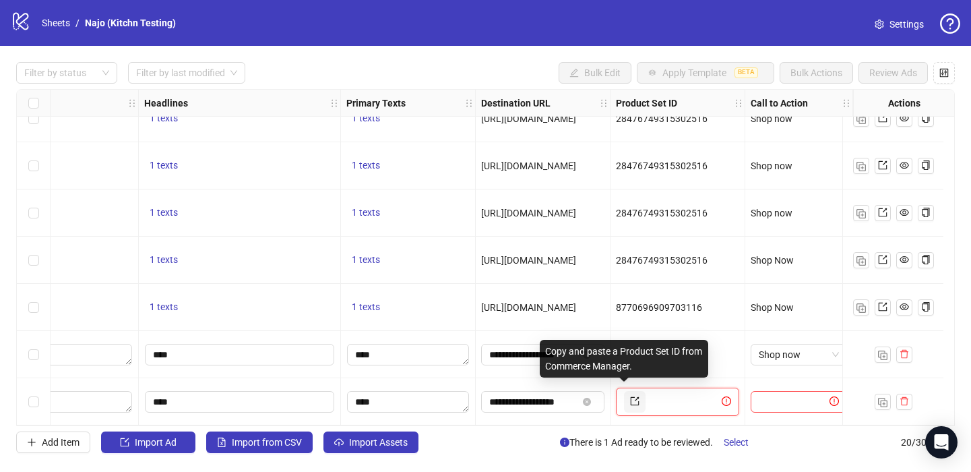
click at [648, 398] on input "text" at bounding box center [683, 402] width 71 height 22
click at [630, 398] on icon "export" at bounding box center [634, 400] width 9 height 9
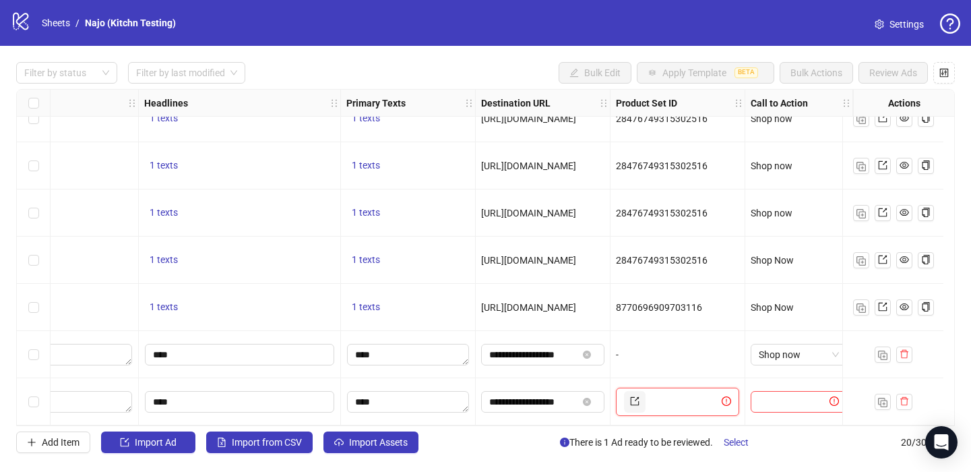
paste input "**********"
type input "**********"
click at [785, 394] on input "text" at bounding box center [793, 401] width 68 height 15
click at [773, 349] on span "Shop now" at bounding box center [799, 354] width 80 height 20
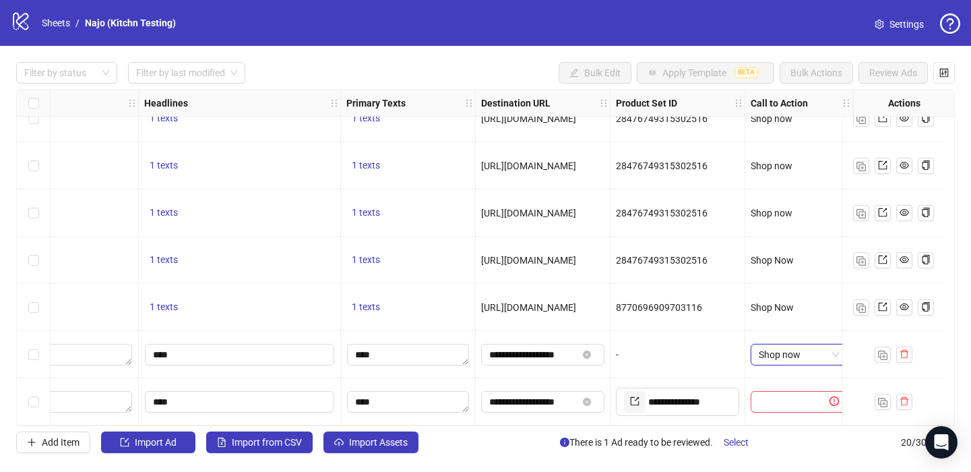
scroll to position [172, 0]
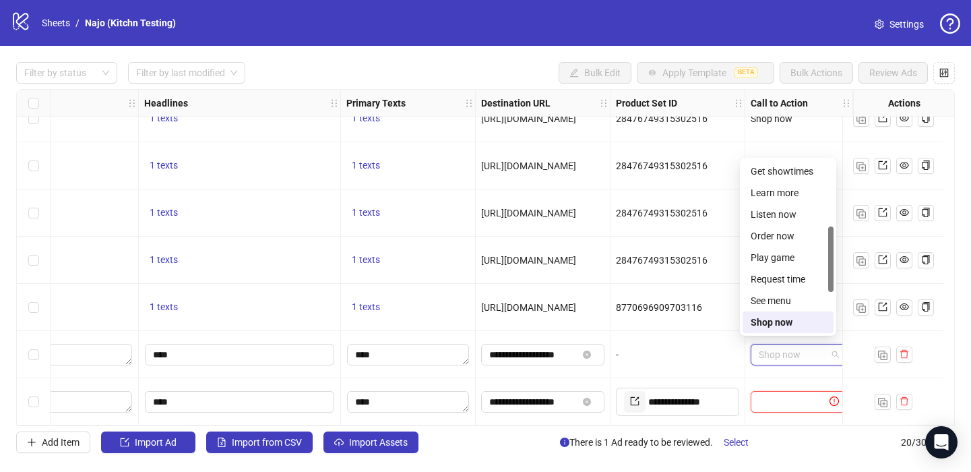
click at [771, 401] on input "text" at bounding box center [793, 401] width 68 height 15
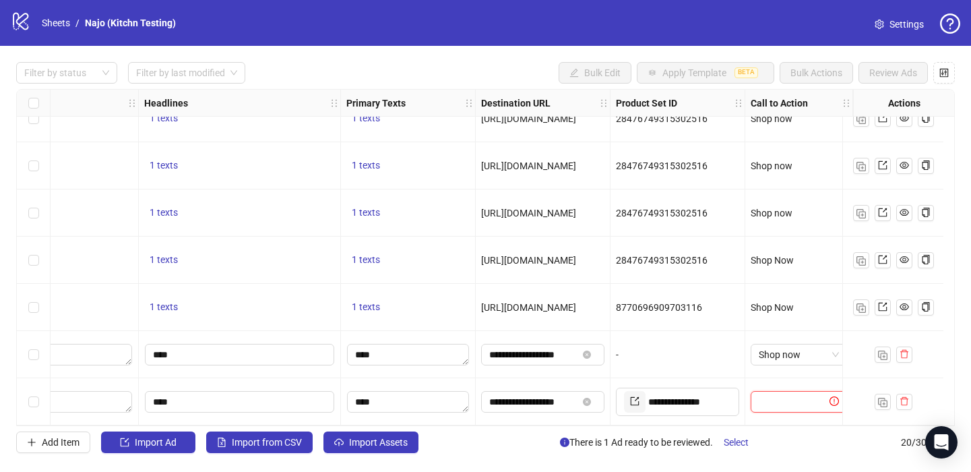
click at [776, 398] on input "text" at bounding box center [793, 401] width 68 height 15
click at [756, 307] on span "Shop Now" at bounding box center [772, 307] width 43 height 11
copy span "Shop Now"
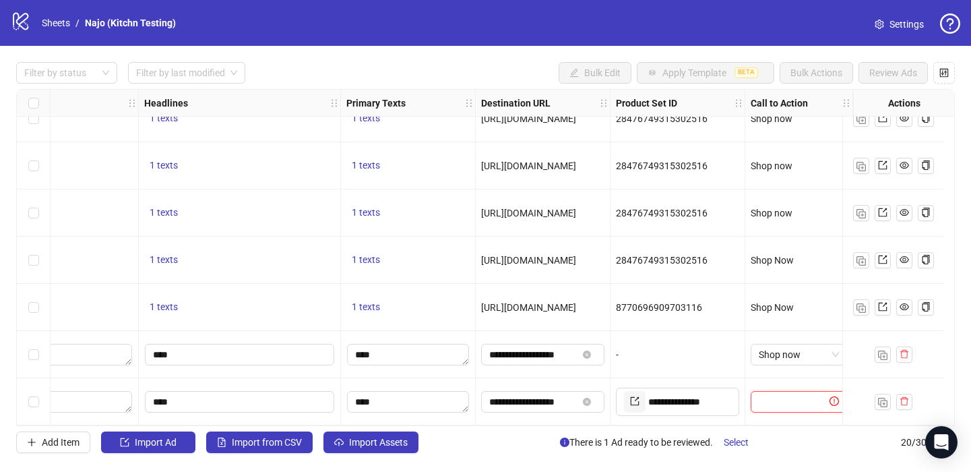
click at [766, 394] on input "text" at bounding box center [793, 401] width 68 height 15
paste input "********"
type input "********"
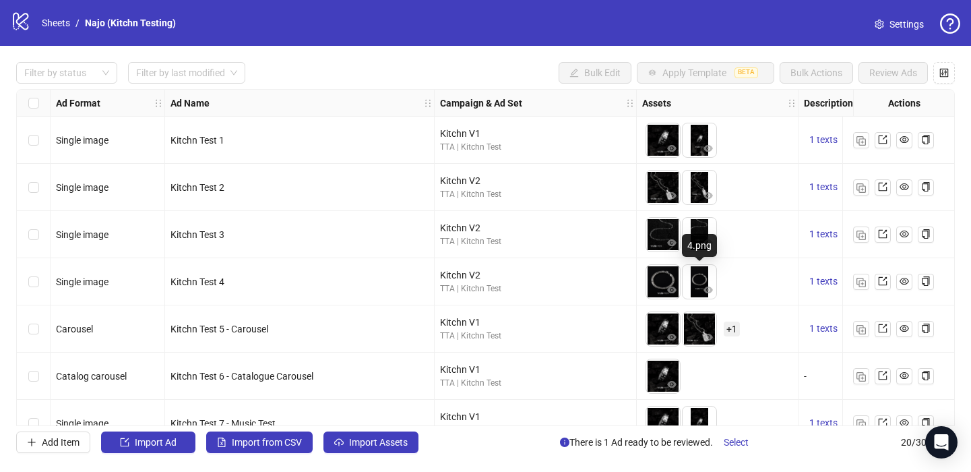
scroll to position [640, 0]
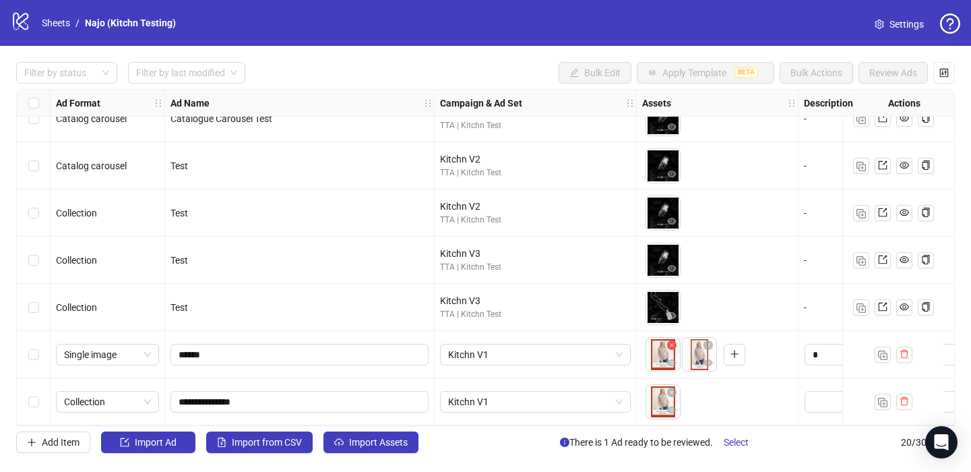
click at [672, 344] on icon "close-circle" at bounding box center [671, 344] width 9 height 9
click at [672, 341] on icon "close-circle" at bounding box center [671, 344] width 9 height 9
click at [672, 387] on icon "close-circle" at bounding box center [671, 391] width 9 height 9
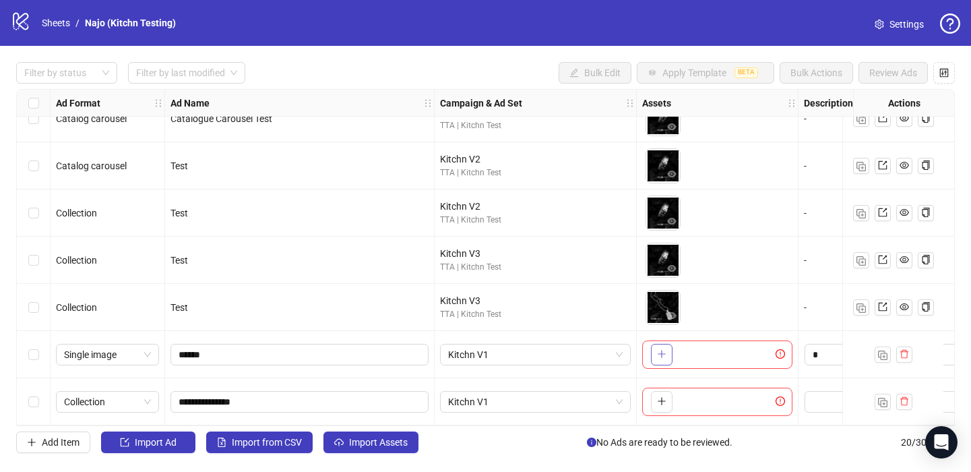
click at [662, 352] on icon "plus" at bounding box center [661, 353] width 9 height 9
click at [659, 402] on button "button" at bounding box center [662, 402] width 22 height 22
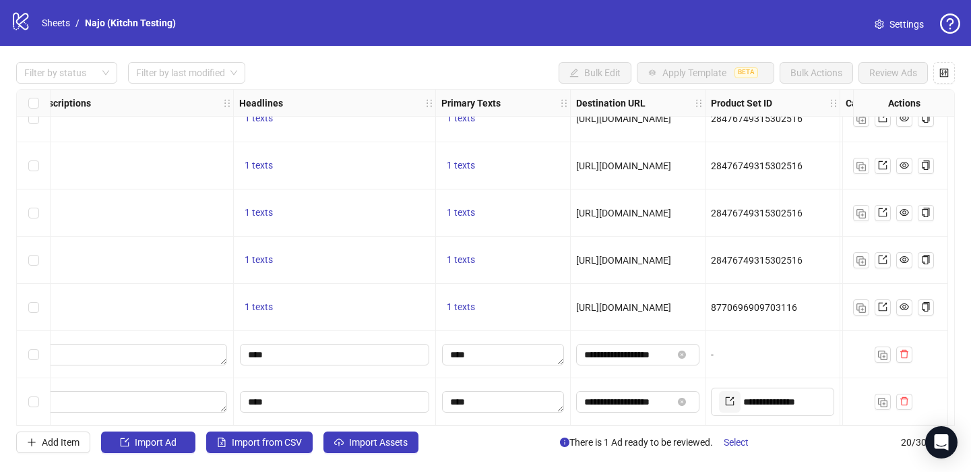
scroll to position [640, 873]
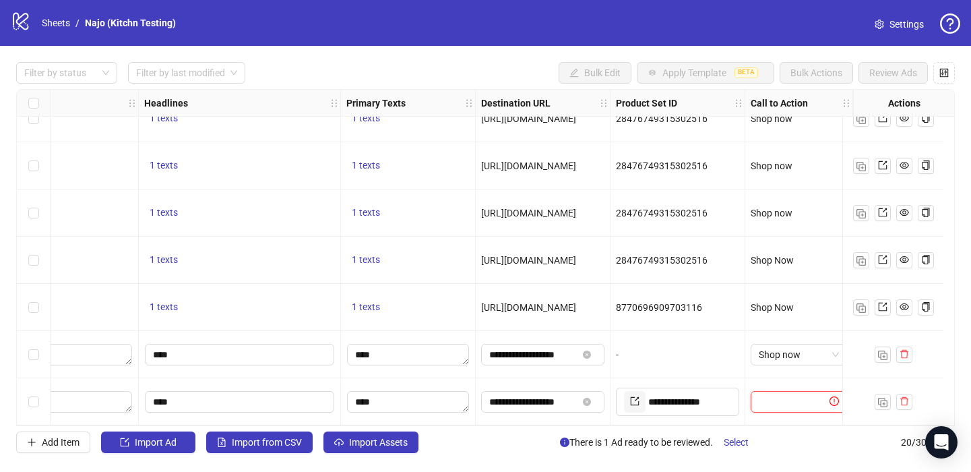
click at [798, 398] on input "text" at bounding box center [793, 401] width 68 height 15
click at [829, 396] on icon "exclamation-circle" at bounding box center [833, 400] width 9 height 9
type input "********"
click at [820, 379] on div "********" at bounding box center [799, 401] width 108 height 47
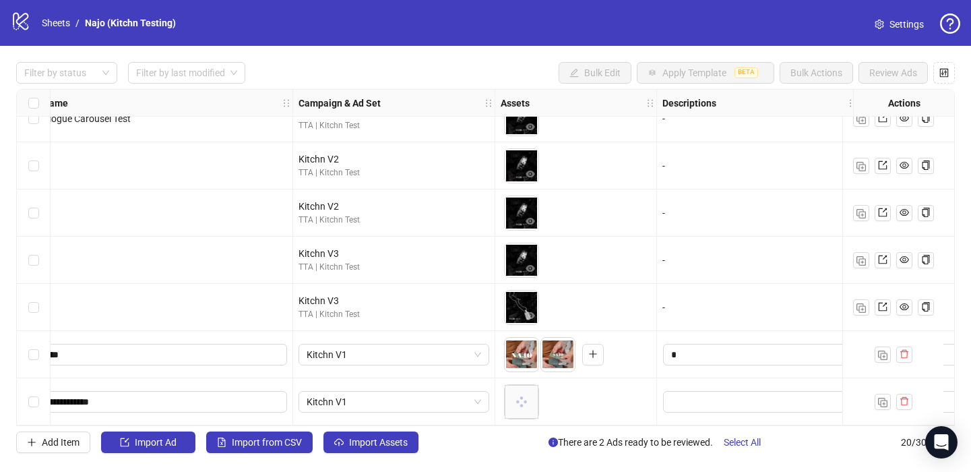
scroll to position [640, 0]
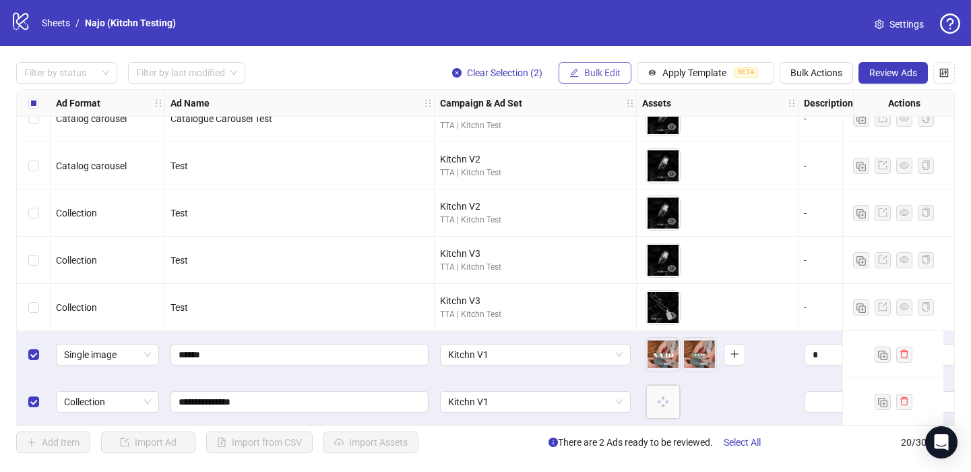
click at [603, 74] on span "Bulk Edit" at bounding box center [602, 72] width 36 height 11
click at [619, 49] on div "Filter by status Filter by last modified Clear Selection (2) Bulk Edit Apply Te…" at bounding box center [485, 257] width 971 height 423
click at [668, 406] on body "logo/logo-mobile Sheets / Najo (Kitchn Testing) Settings Filter by status Filte…" at bounding box center [485, 236] width 971 height 472
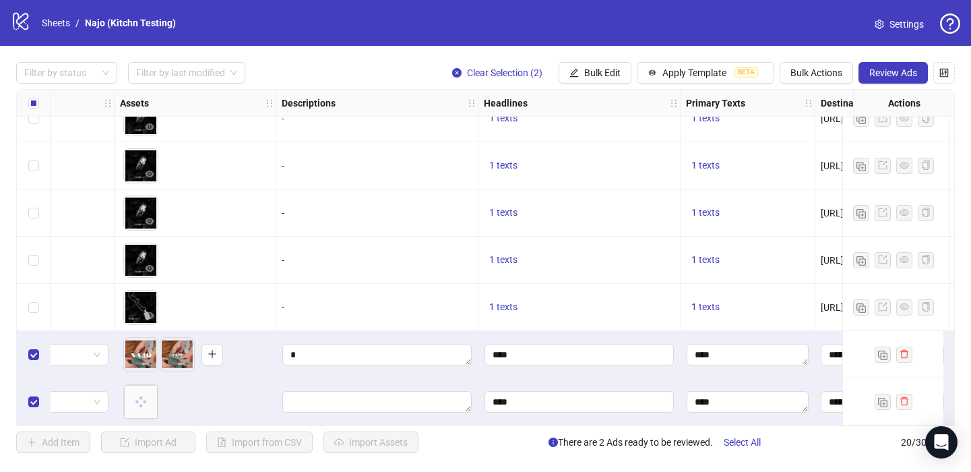
scroll to position [640, 873]
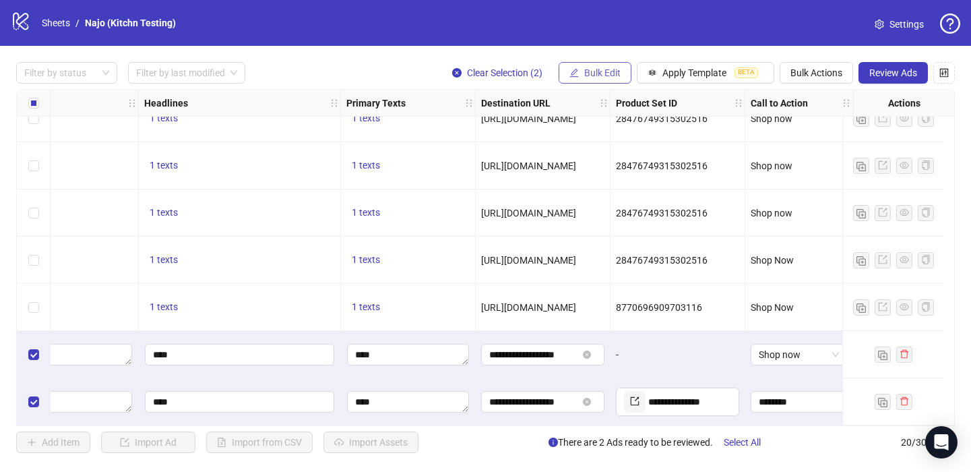
click at [612, 70] on span "Bulk Edit" at bounding box center [602, 72] width 36 height 11
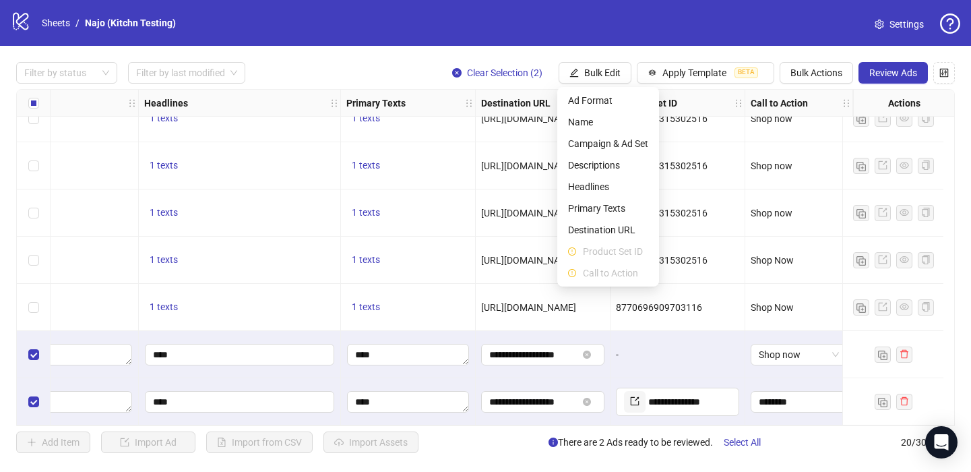
click at [665, 51] on div "Filter by status Filter by last modified Clear Selection (2) Bulk Edit Apply Te…" at bounding box center [485, 257] width 971 height 423
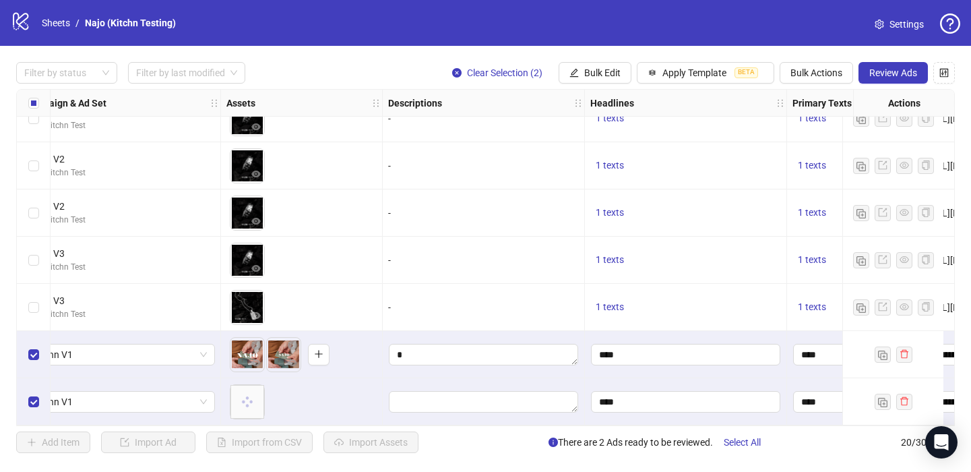
scroll to position [640, 499]
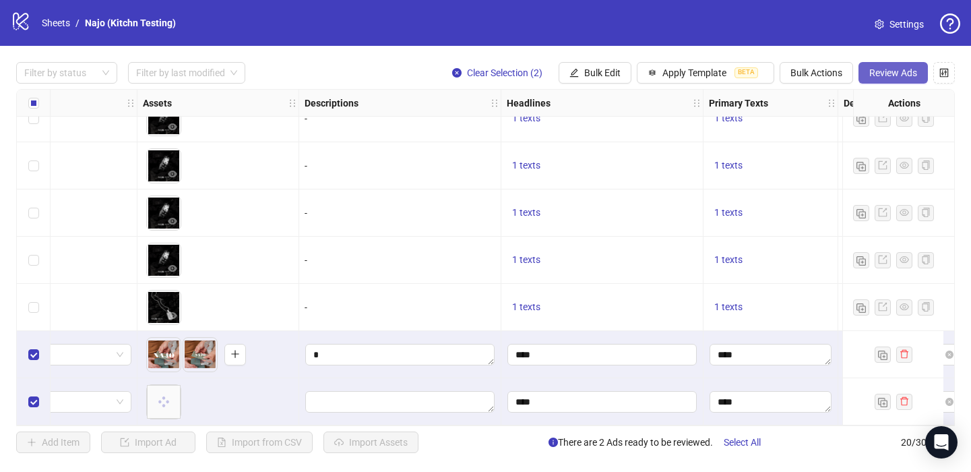
click at [873, 69] on span "Review Ads" at bounding box center [893, 72] width 48 height 11
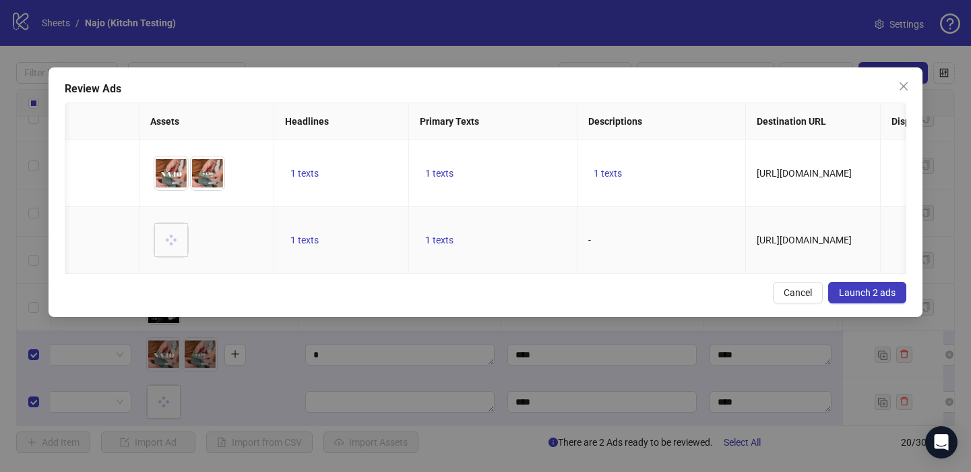
scroll to position [0, 0]
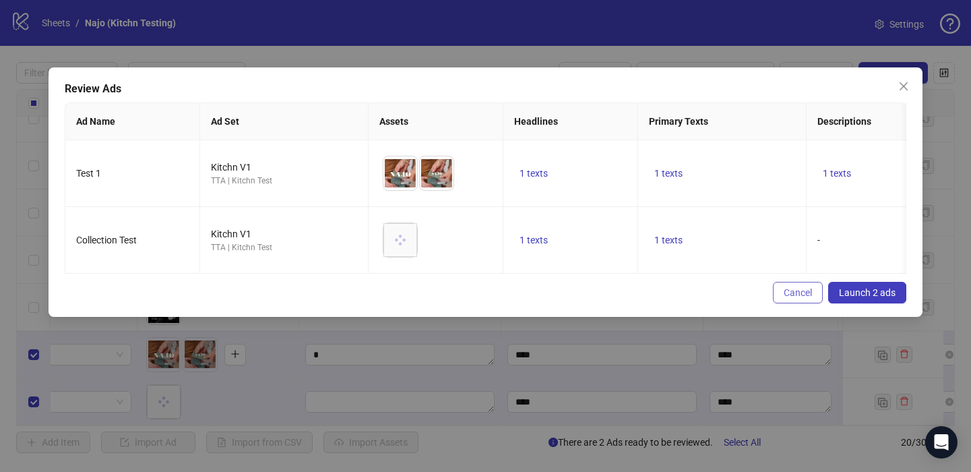
click at [790, 300] on button "Cancel" at bounding box center [798, 293] width 50 height 22
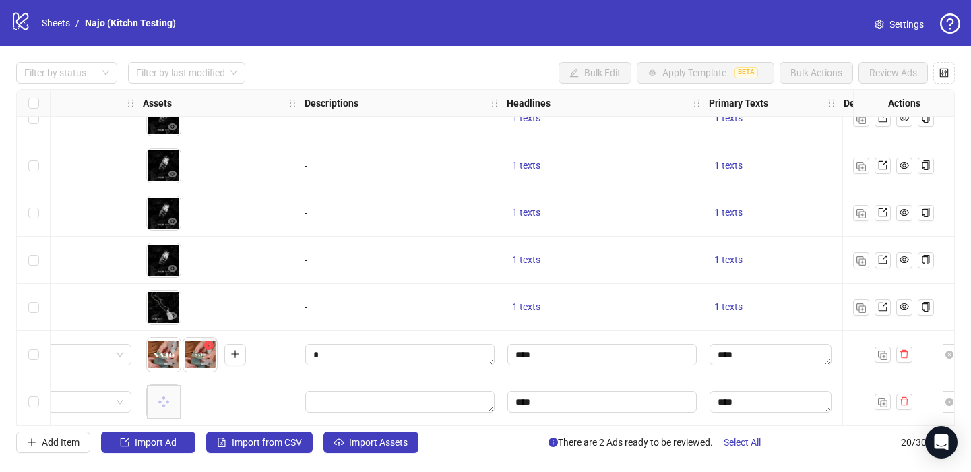
click at [210, 340] on icon "close-circle" at bounding box center [208, 344] width 9 height 9
click at [175, 340] on icon "close-circle" at bounding box center [172, 344] width 9 height 9
click at [172, 389] on body "logo/logo-mobile Sheets / Najo (Kitchn Testing) Settings Filter by status Filte…" at bounding box center [485, 236] width 971 height 472
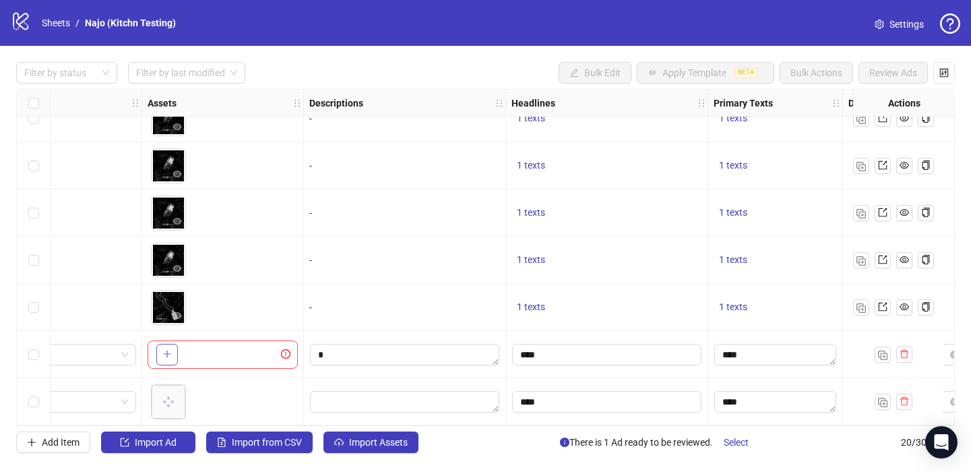
click at [168, 355] on button "button" at bounding box center [167, 355] width 22 height 22
click at [208, 349] on icon "plus" at bounding box center [203, 353] width 9 height 9
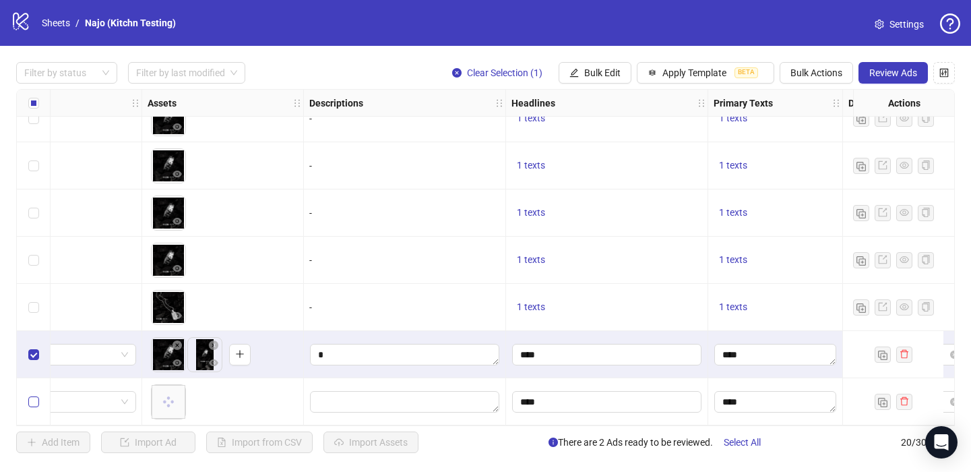
click at [32, 403] on label "Select row 20" at bounding box center [33, 401] width 11 height 15
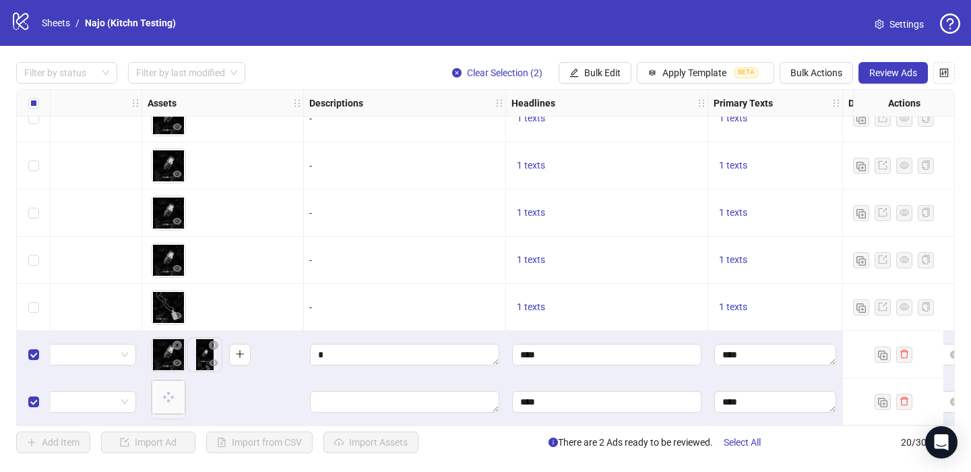
click at [161, 398] on body "logo/logo-mobile Sheets / Najo (Kitchn Testing) Settings Filter by status Filte…" at bounding box center [485, 236] width 971 height 472
click at [901, 68] on span "Review Ads" at bounding box center [893, 72] width 48 height 11
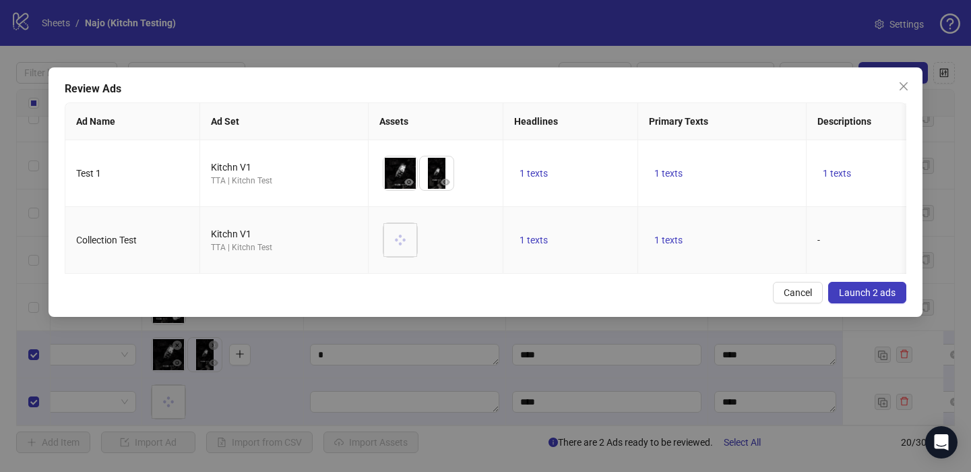
click at [416, 228] on div at bounding box center [400, 240] width 34 height 34
click at [400, 230] on div at bounding box center [400, 240] width 34 height 34
click at [798, 290] on span "Cancel" at bounding box center [798, 292] width 28 height 11
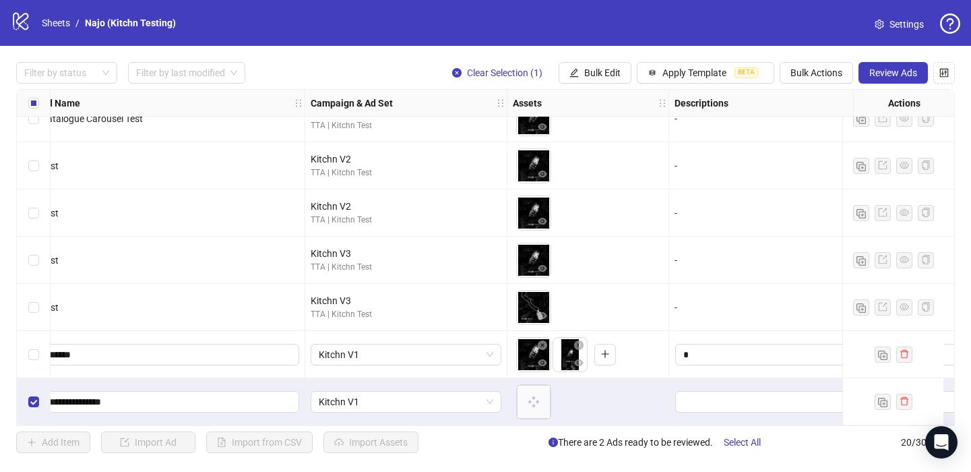
scroll to position [639, 0]
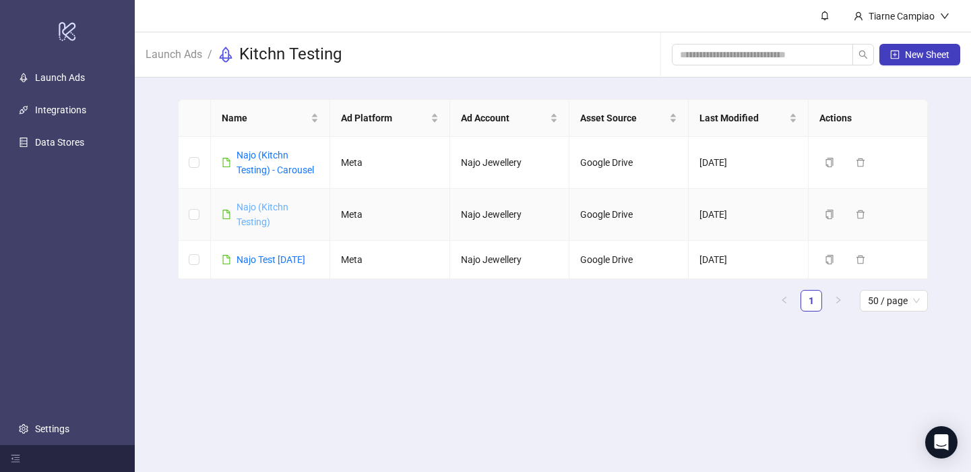
click at [268, 216] on link "Najo (Kitchn Testing)" at bounding box center [262, 214] width 52 height 26
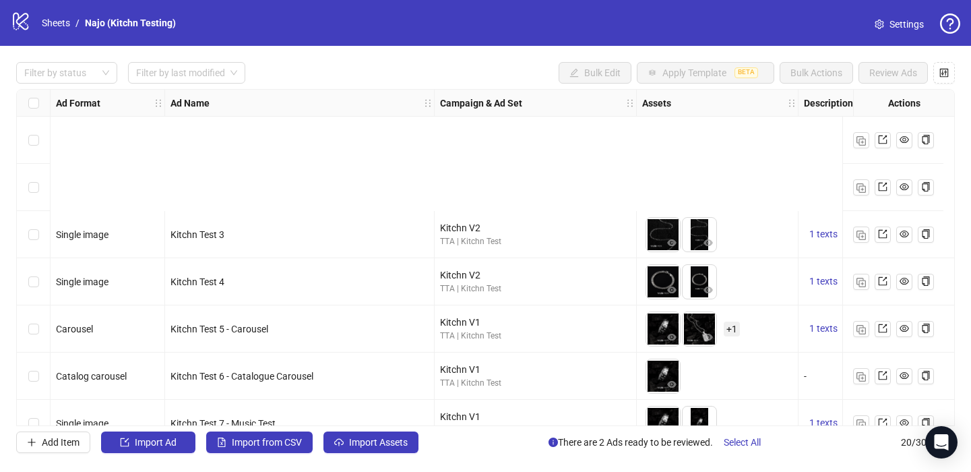
scroll to position [640, 0]
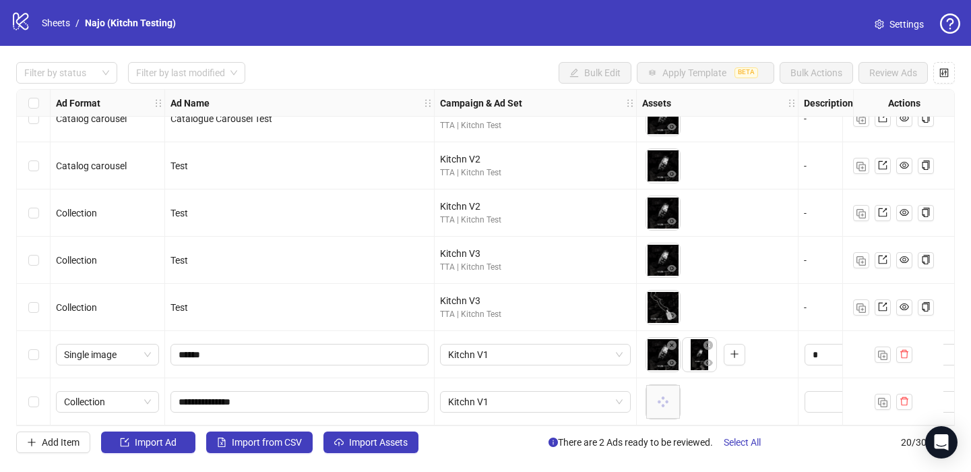
click at [27, 400] on div "Select row 20" at bounding box center [34, 401] width 34 height 47
click at [883, 398] on img "button" at bounding box center [882, 402] width 9 height 9
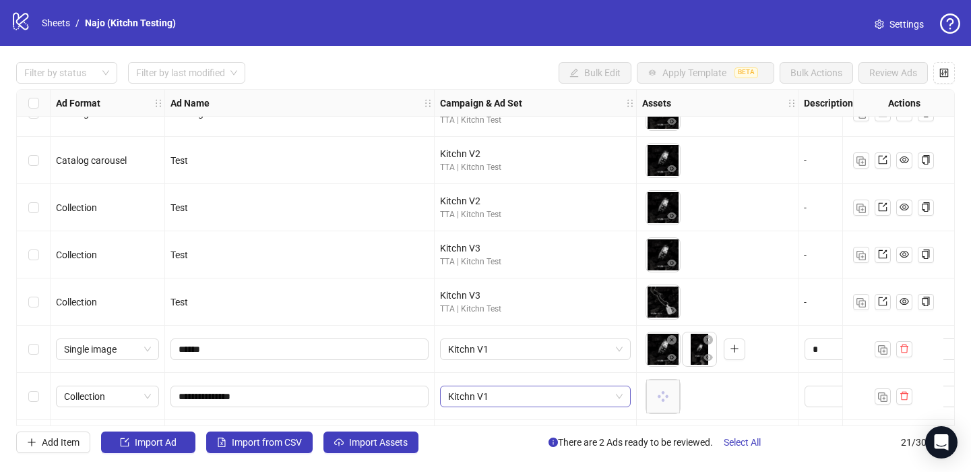
scroll to position [687, 0]
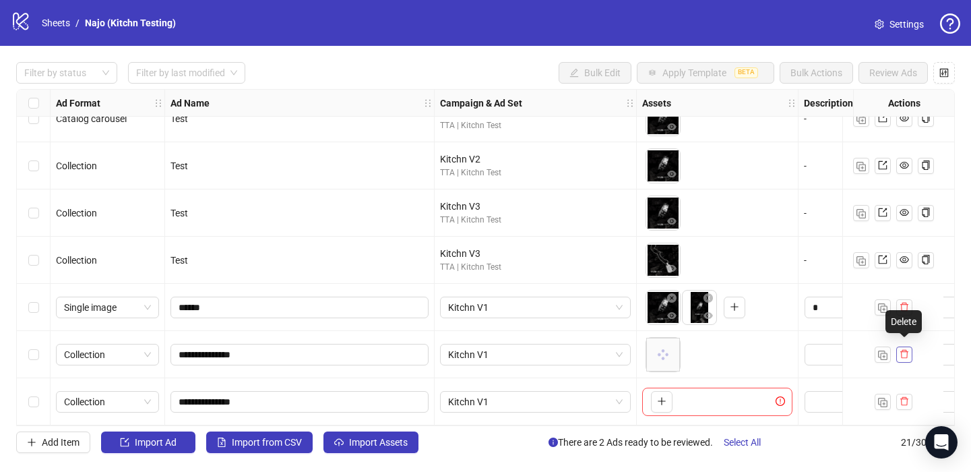
click at [900, 350] on icon "delete" at bounding box center [903, 353] width 9 height 9
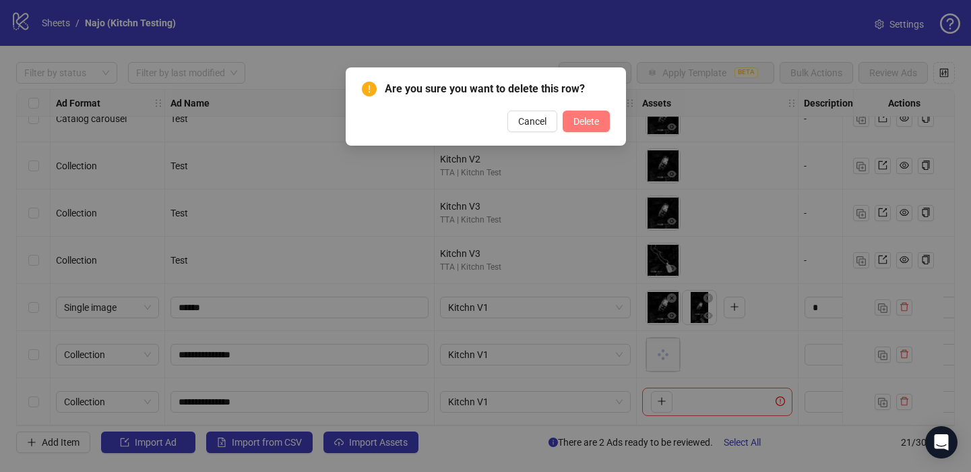
click at [584, 121] on span "Delete" at bounding box center [586, 121] width 26 height 11
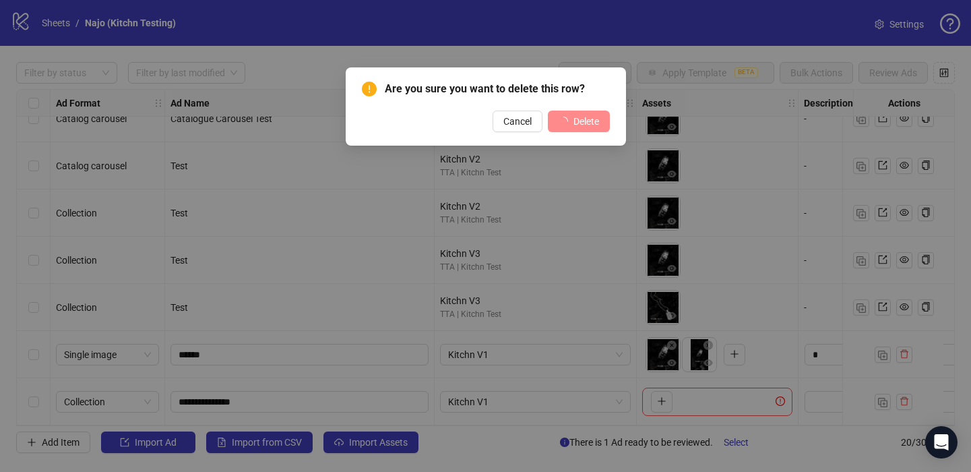
scroll to position [640, 0]
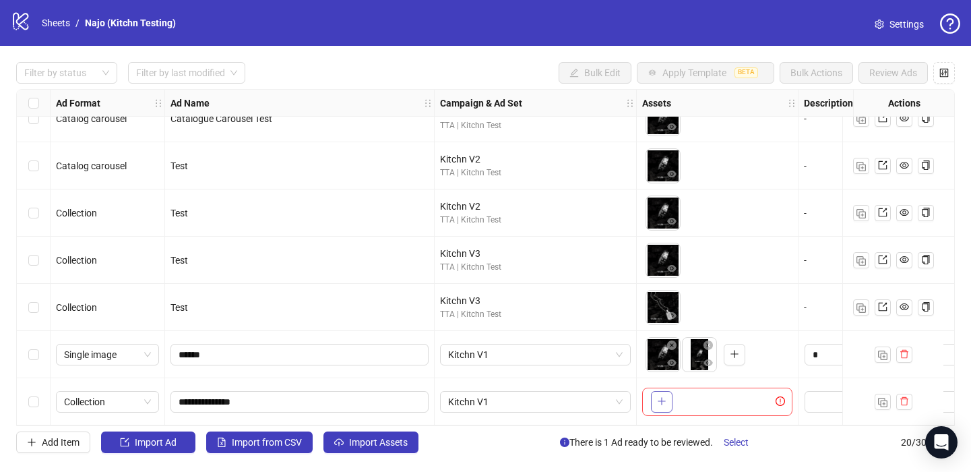
click at [662, 398] on icon "plus" at bounding box center [661, 400] width 9 height 9
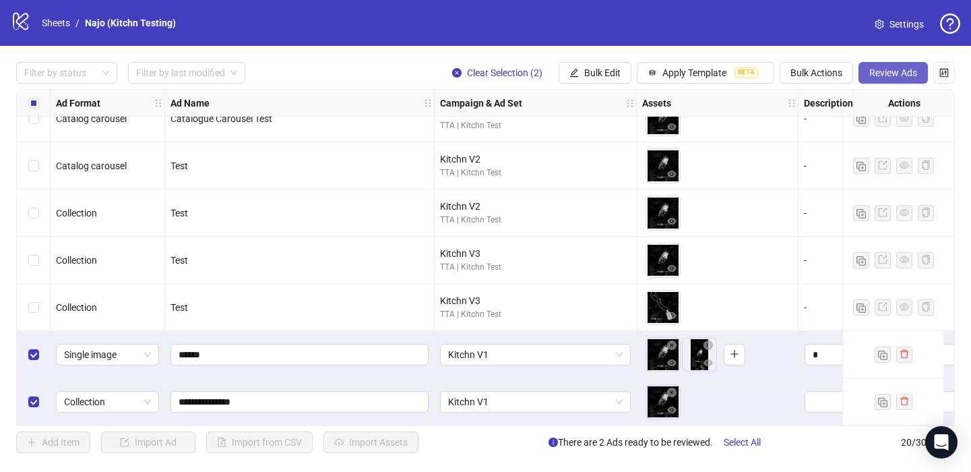
click at [883, 71] on span "Review Ads" at bounding box center [893, 72] width 48 height 11
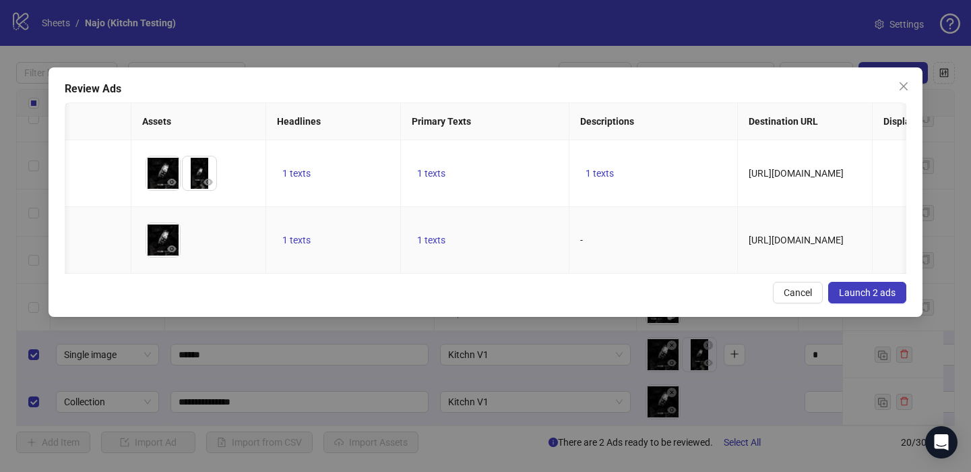
scroll to position [0, 270]
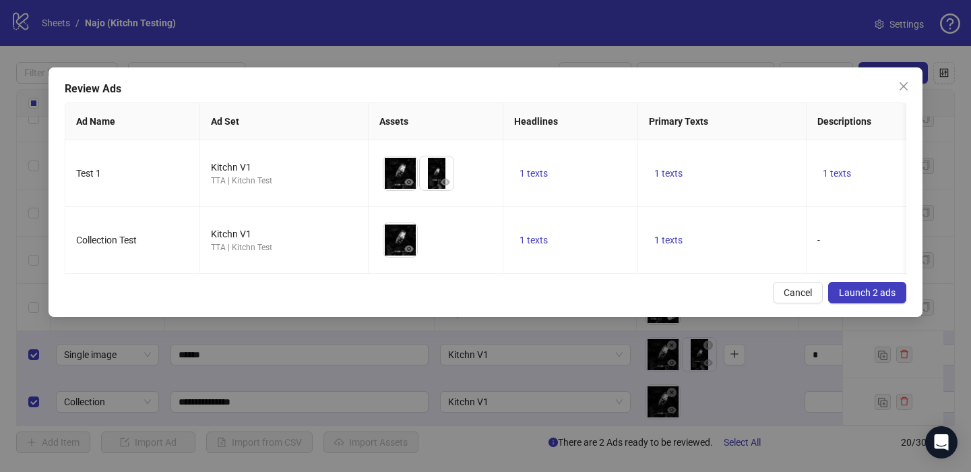
click at [848, 291] on span "Launch 2 ads" at bounding box center [867, 292] width 57 height 11
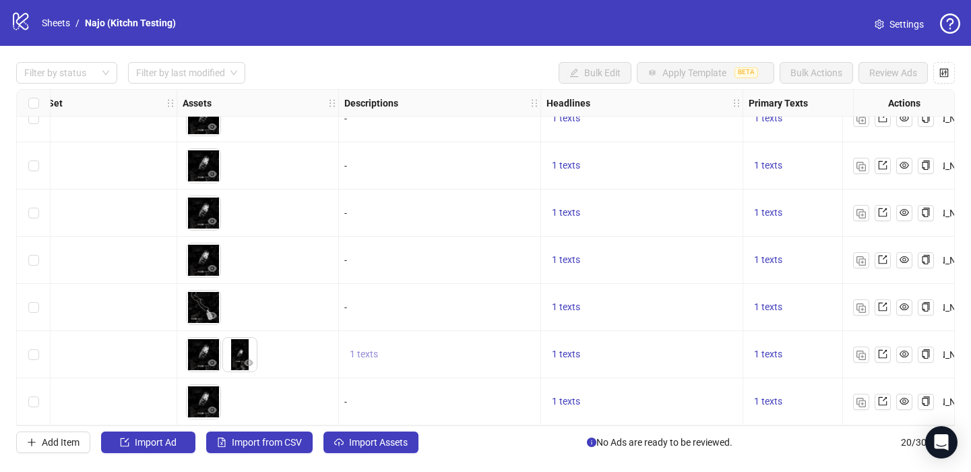
scroll to position [640, 873]
